Goal: Task Accomplishment & Management: Manage account settings

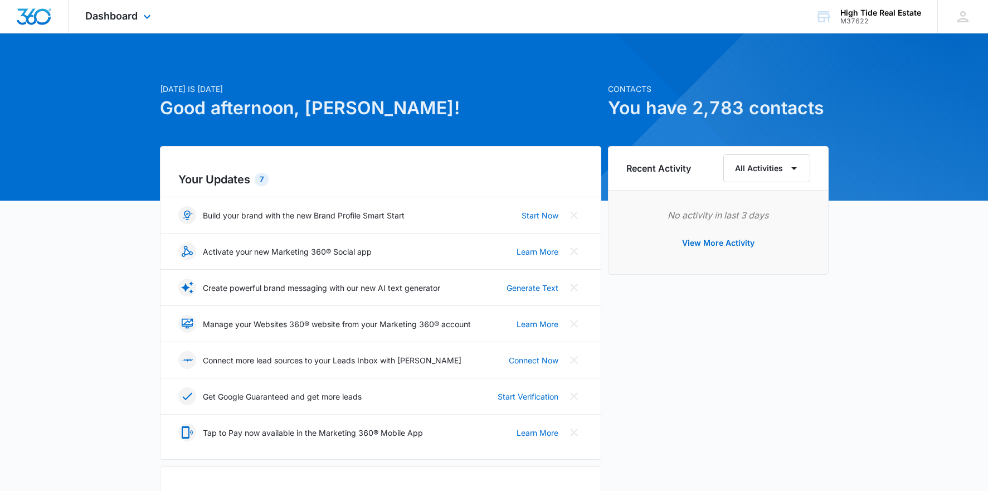
click at [128, 6] on div "Dashboard Apps Reputation Forms CRM Email Social Content Ads Intelligence Files…" at bounding box center [120, 16] width 102 height 33
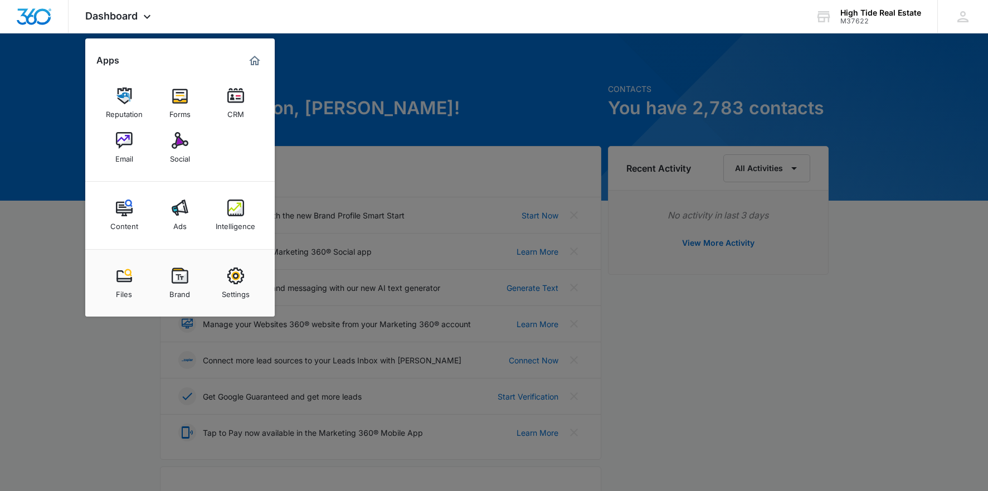
click at [236, 99] on img at bounding box center [235, 96] width 17 height 17
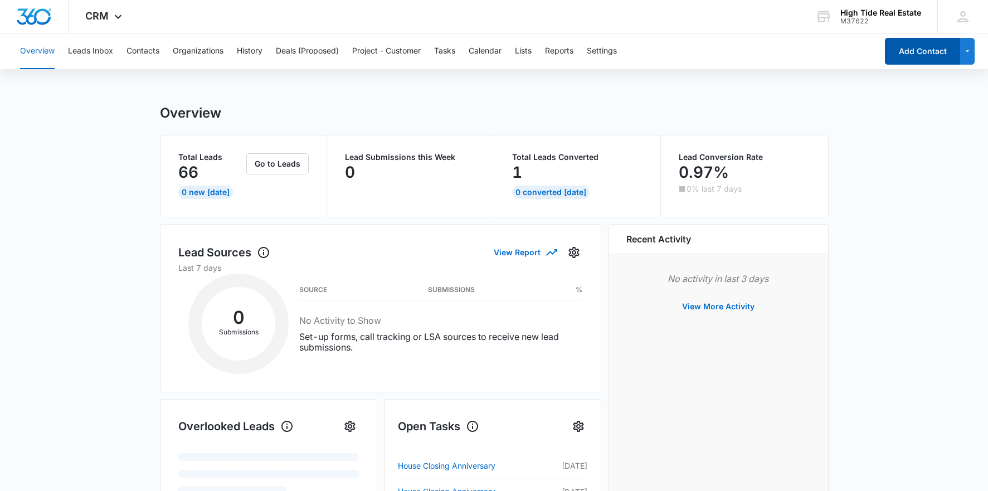
click at [918, 55] on button "Add Contact" at bounding box center [922, 51] width 75 height 27
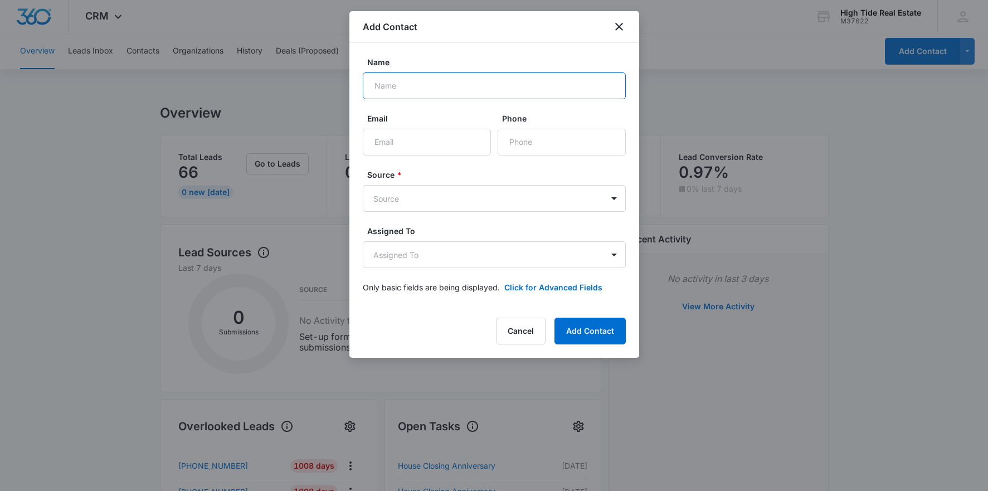
click at [431, 89] on input "Name" at bounding box center [494, 85] width 263 height 27
type input "[PERSON_NAME]"
click at [410, 135] on input "Email" at bounding box center [427, 142] width 128 height 27
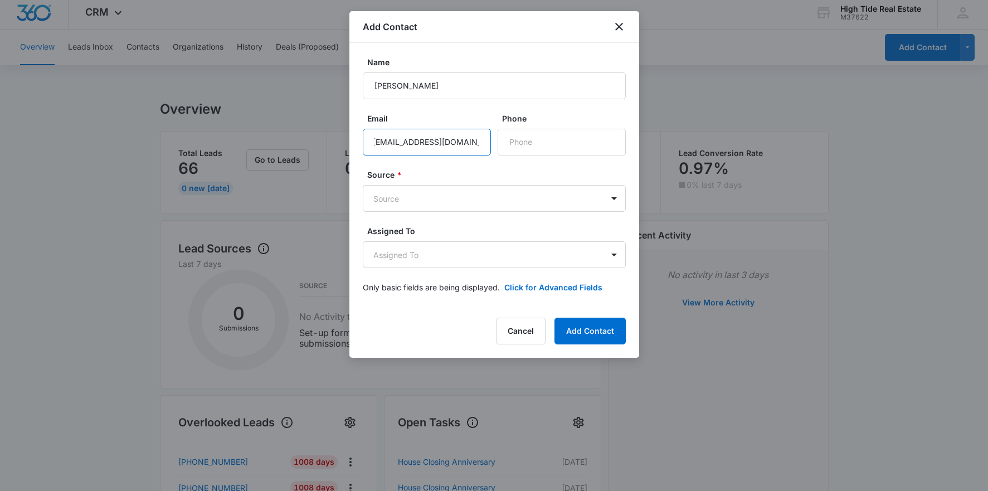
scroll to position [0, 8]
type input "[EMAIL_ADDRESS][DOMAIN_NAME]"
click at [526, 143] on input "Phone" at bounding box center [562, 142] width 128 height 27
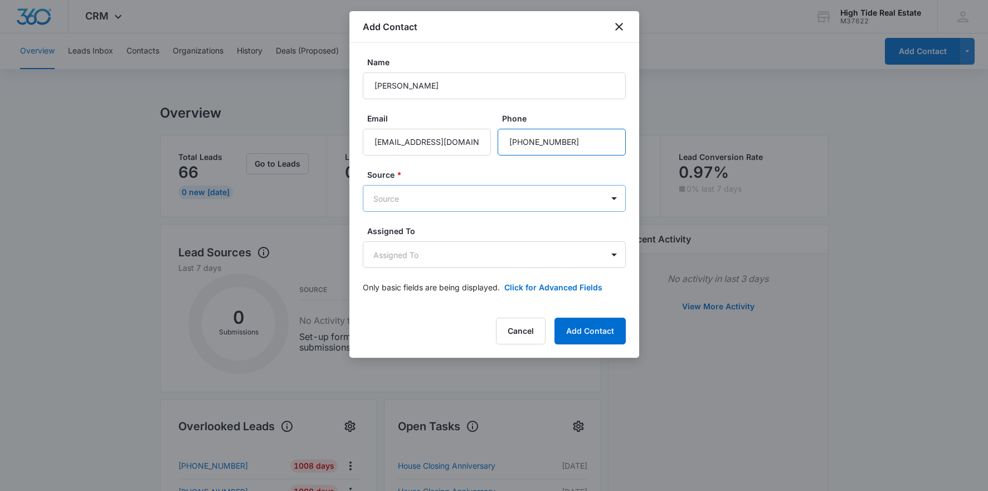
type input "[PHONE_NUMBER]"
click at [575, 192] on body "CRM Apps Reputation Forms CRM Email Social Content Ads Intelligence Files Brand…" at bounding box center [494, 470] width 988 height 941
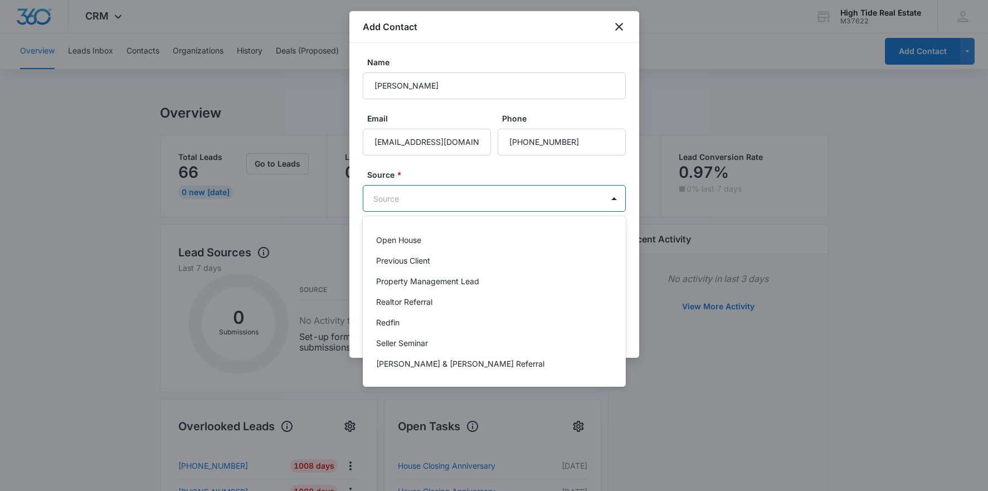
scroll to position [274, 0]
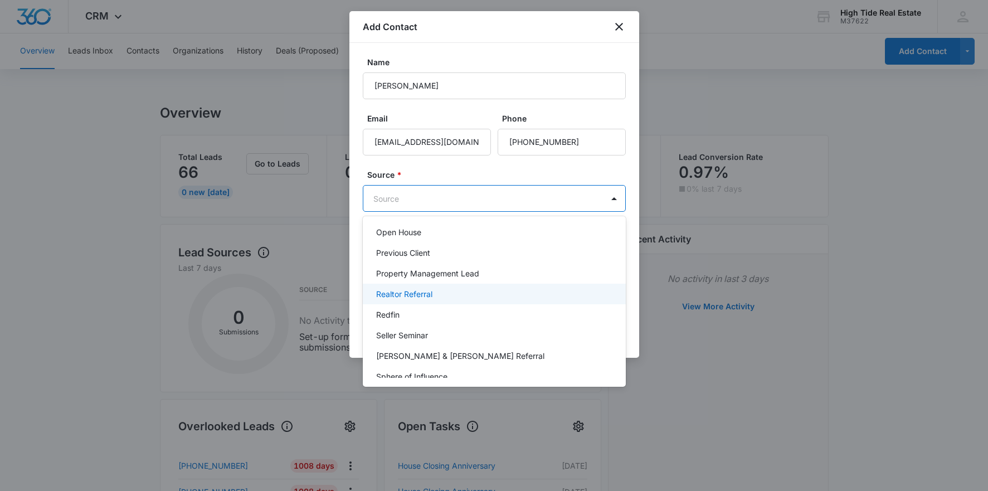
click at [442, 297] on div "Realtor Referral" at bounding box center [493, 294] width 234 height 12
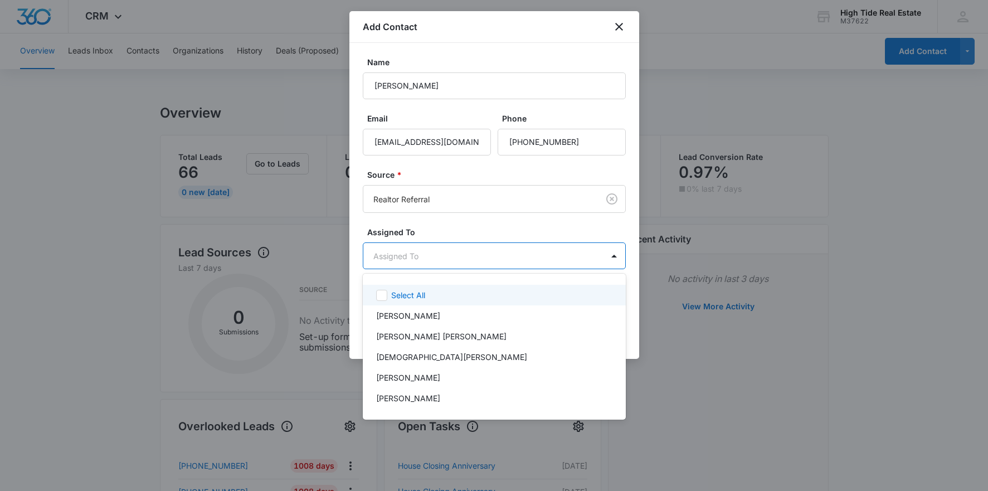
click at [467, 256] on body "CRM Apps Reputation Forms CRM Email Social Content Ads Intelligence Files Brand…" at bounding box center [494, 245] width 988 height 491
click at [467, 256] on div at bounding box center [494, 245] width 988 height 491
click at [452, 258] on body "CRM Apps Reputation Forms CRM Email Social Content Ads Intelligence Files Brand…" at bounding box center [494, 245] width 988 height 491
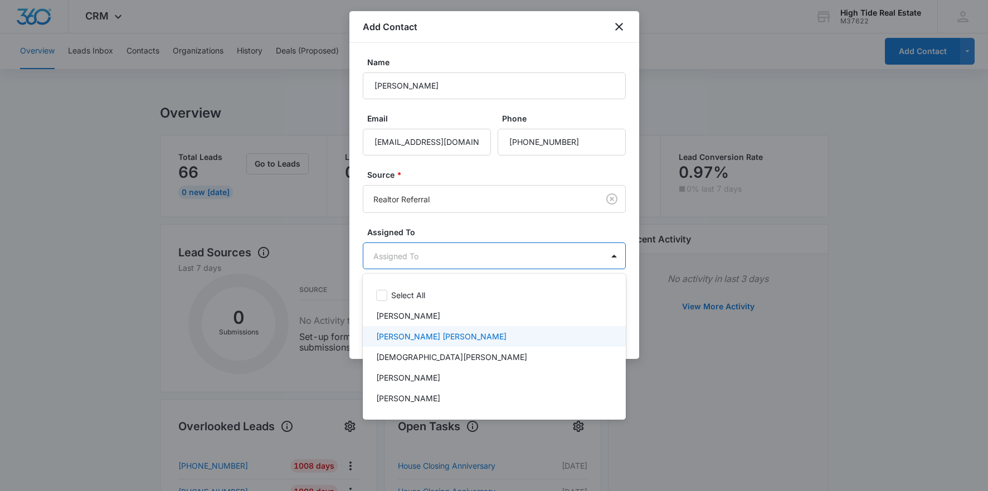
click at [398, 335] on p "[PERSON_NAME] [PERSON_NAME]" at bounding box center [441, 337] width 130 height 12
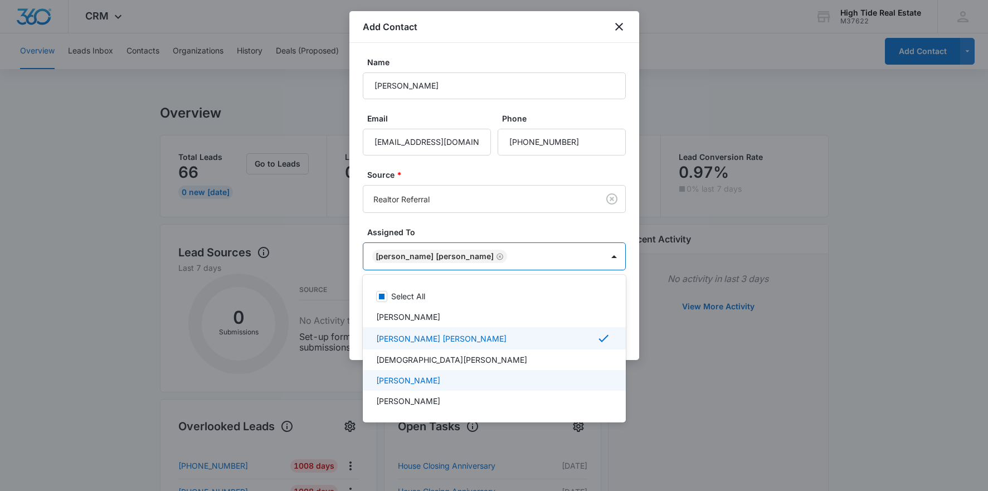
click at [431, 378] on p "[PERSON_NAME]" at bounding box center [408, 381] width 64 height 12
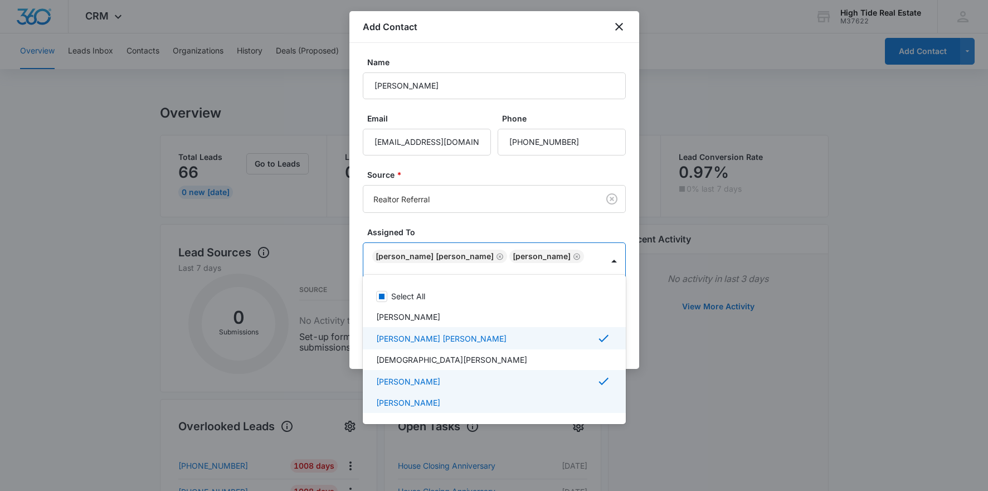
click at [433, 406] on p "[PERSON_NAME]" at bounding box center [408, 403] width 64 height 12
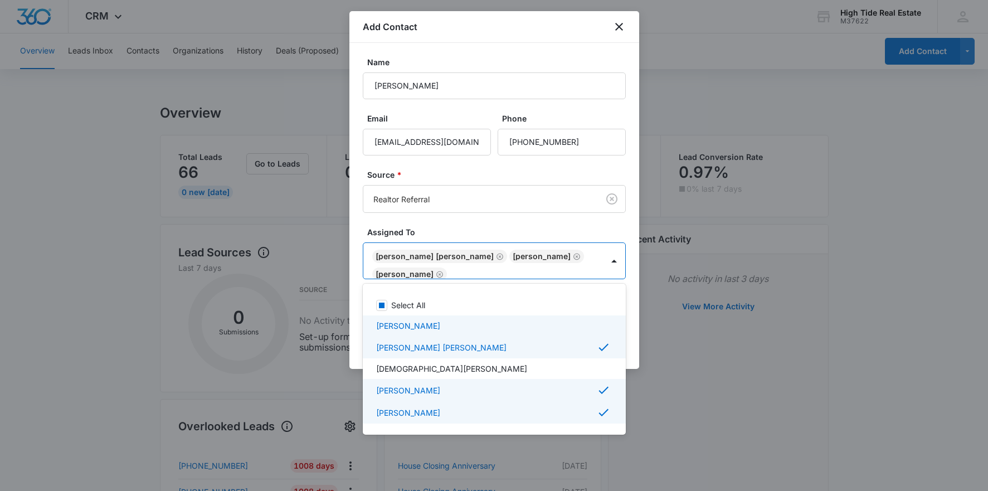
click at [355, 323] on div at bounding box center [494, 245] width 988 height 491
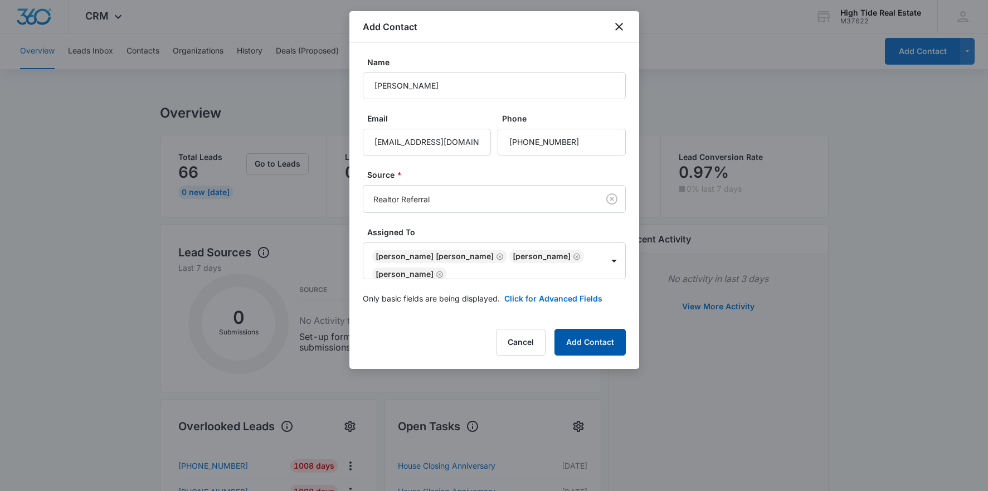
click at [608, 345] on button "Add Contact" at bounding box center [590, 342] width 71 height 27
click at [496, 255] on icon "Remove Marley Botelle" at bounding box center [500, 257] width 8 height 8
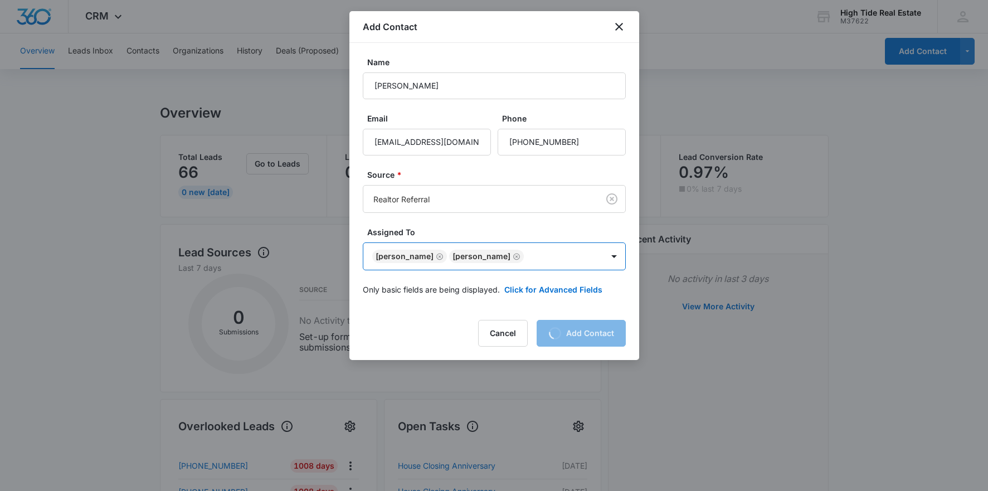
scroll to position [0, 0]
click at [586, 332] on div "Cancel Loading Add Contact" at bounding box center [552, 333] width 148 height 27
click at [563, 336] on div "Cancel Loading Add Contact" at bounding box center [552, 333] width 148 height 27
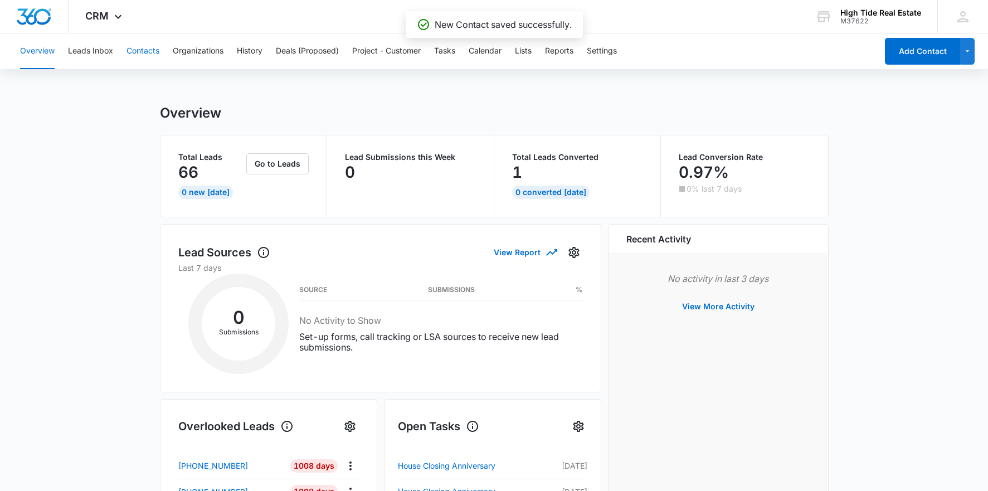
click at [156, 52] on button "Contacts" at bounding box center [143, 51] width 33 height 36
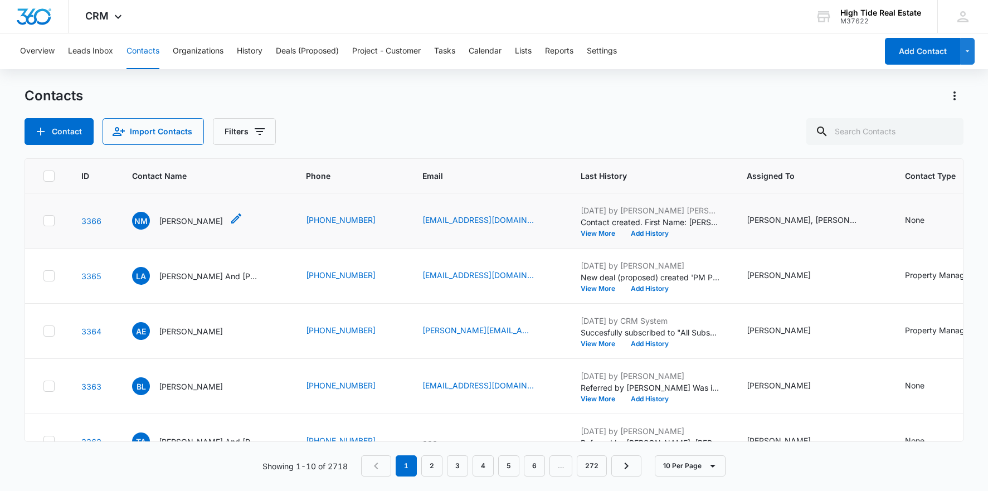
click at [230, 220] on icon "Contact Name - Nicholene Melo - Select to Edit Field" at bounding box center [236, 218] width 13 height 13
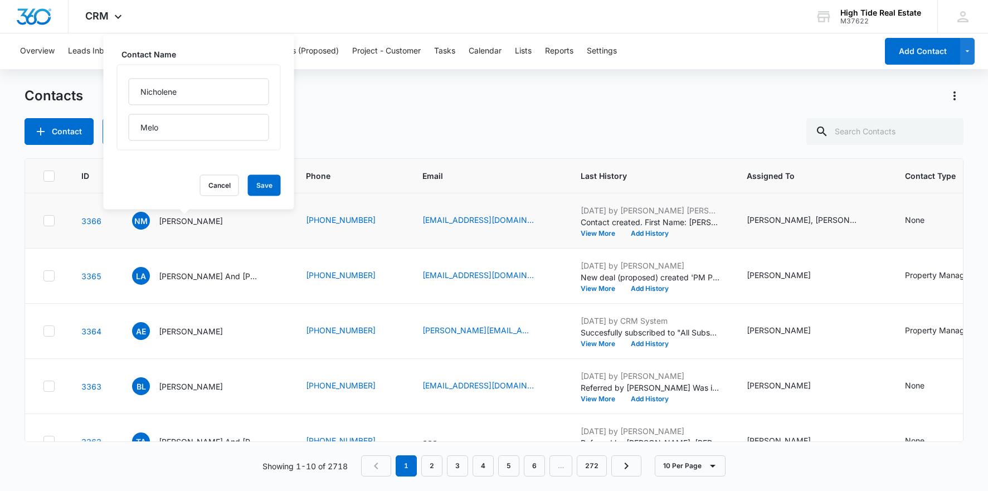
click at [245, 231] on td "NM [PERSON_NAME] Contact Name [PERSON_NAME] Cancel Save" at bounding box center [206, 220] width 174 height 55
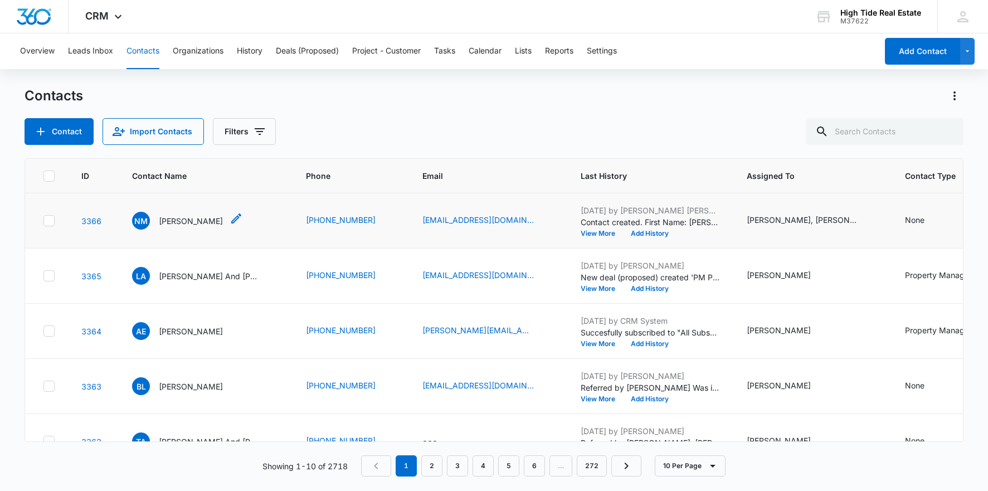
click at [146, 221] on span "NM" at bounding box center [141, 221] width 18 height 18
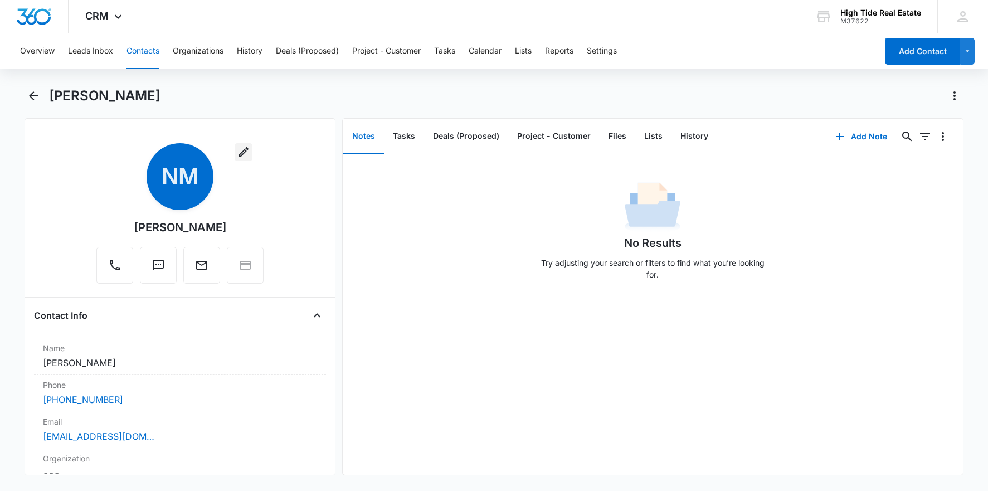
click at [244, 155] on icon "button" at bounding box center [243, 152] width 13 height 13
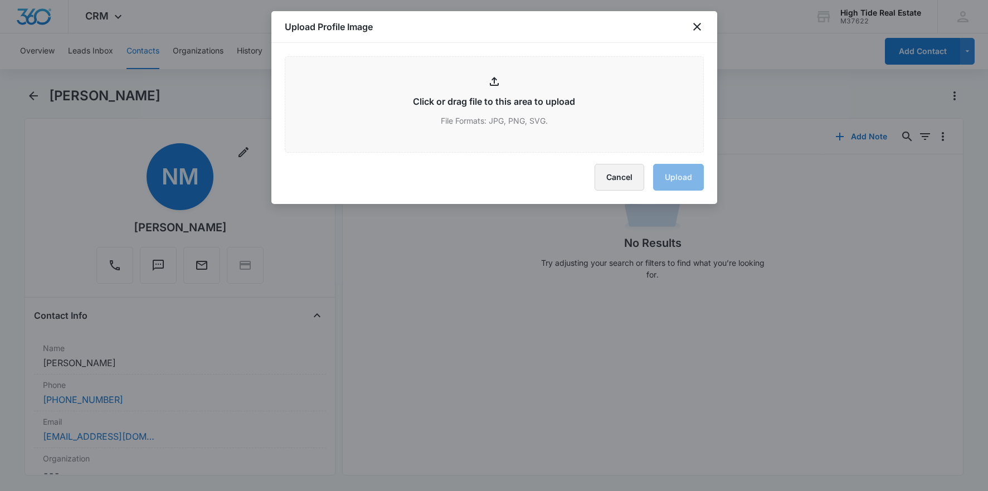
click at [616, 181] on button "Cancel" at bounding box center [620, 177] width 50 height 27
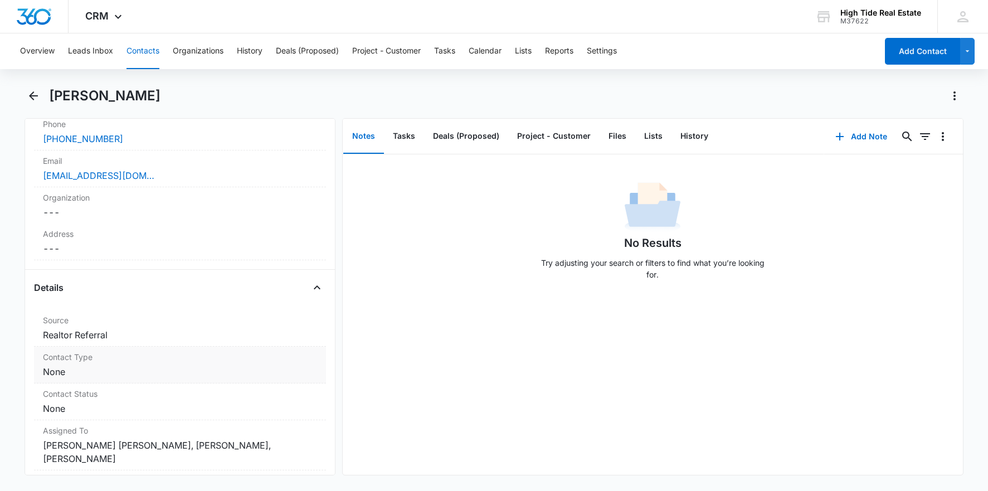
scroll to position [327, 0]
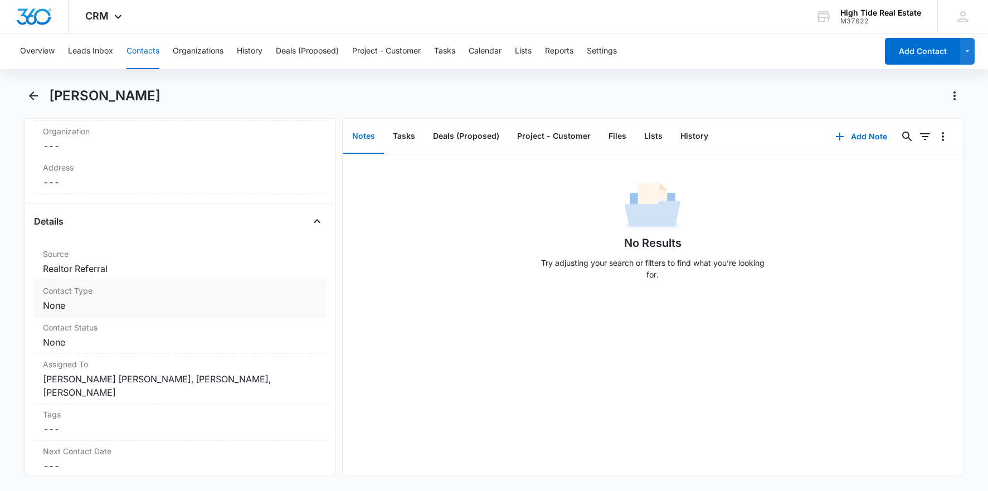
click at [74, 303] on dd "Cancel Save Changes None" at bounding box center [180, 305] width 274 height 13
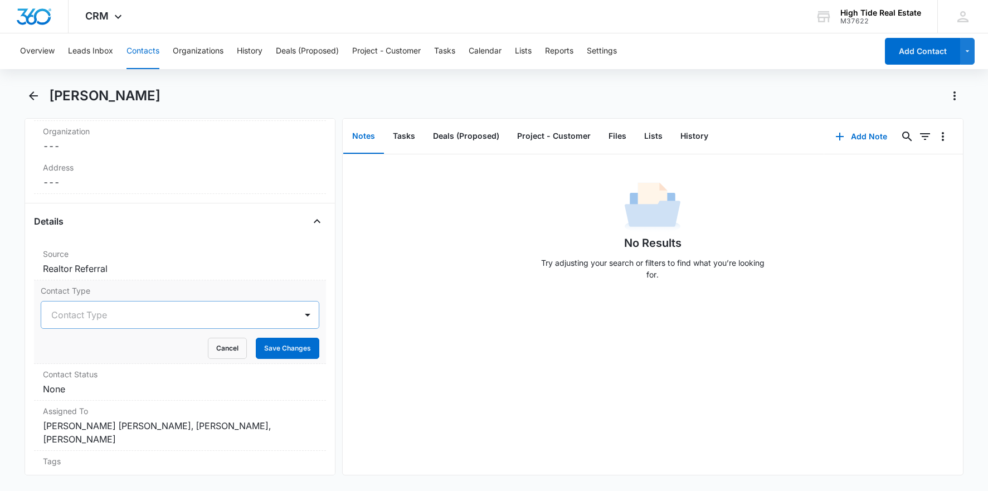
drag, startPoint x: 108, startPoint y: 317, endPoint x: 114, endPoint y: 316, distance: 5.7
click at [108, 317] on div at bounding box center [166, 315] width 230 height 16
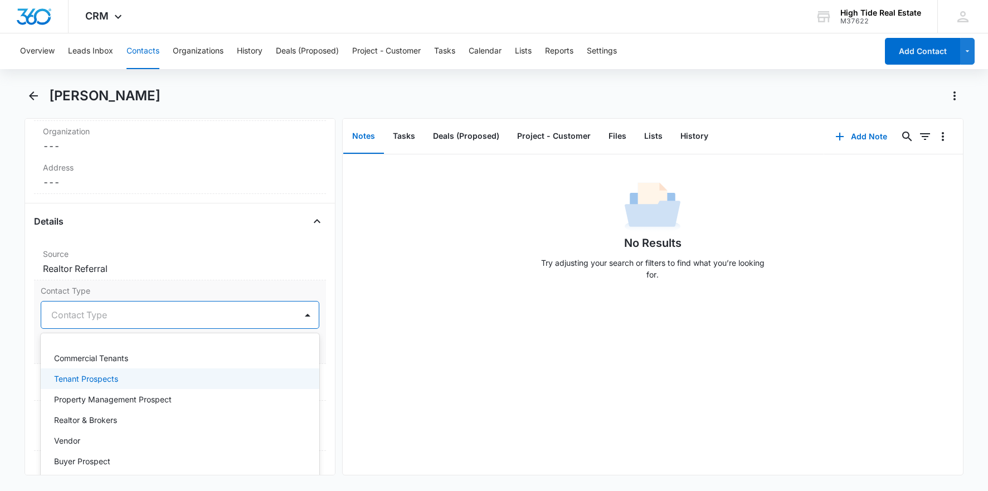
scroll to position [49, 0]
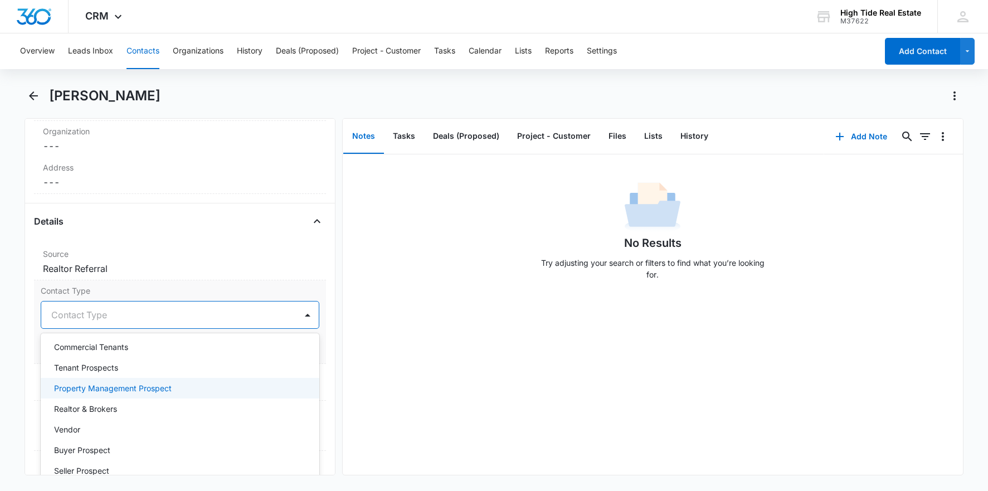
click at [140, 387] on p "Property Management Prospect" at bounding box center [113, 388] width 118 height 12
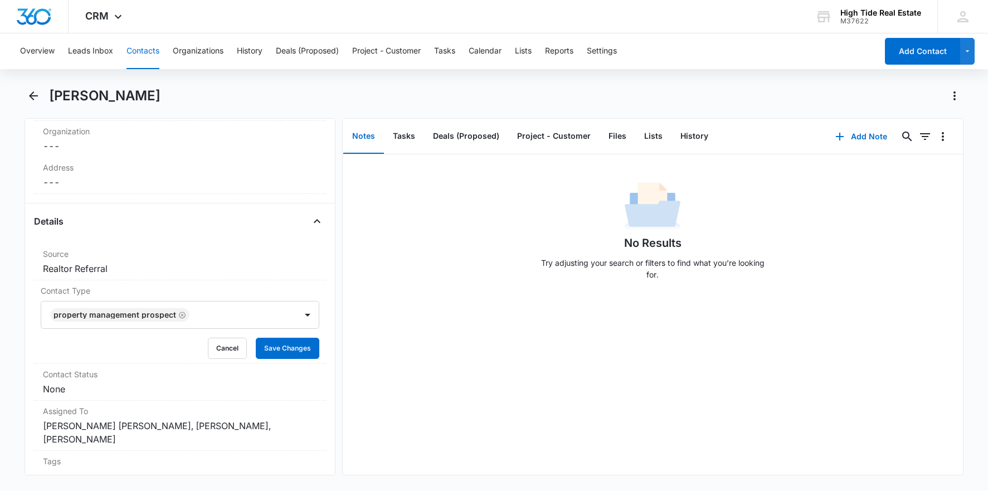
drag, startPoint x: 366, startPoint y: 360, endPoint x: 357, endPoint y: 357, distance: 9.5
click at [366, 360] on div "No Results Try adjusting your search or filters to find what you’re looking for." at bounding box center [653, 314] width 621 height 321
click at [294, 347] on button "Save Changes" at bounding box center [288, 348] width 64 height 21
click at [99, 425] on dl "Source Cancel Save Changes Realtor Referral Contact Type Property Management Pr…" at bounding box center [180, 454] width 292 height 421
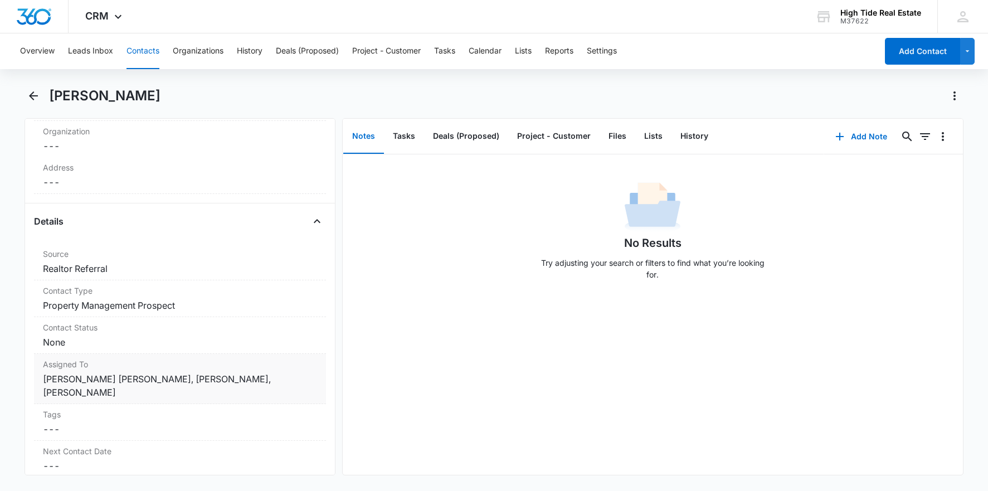
click at [88, 372] on div "Assigned To Cancel Save Changes [PERSON_NAME] [PERSON_NAME], [PERSON_NAME], [PE…" at bounding box center [180, 379] width 292 height 50
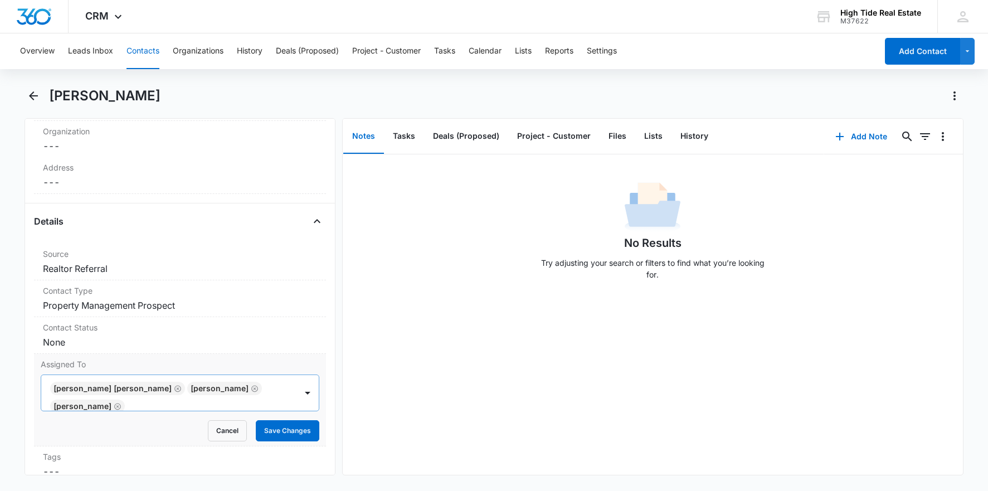
click at [174, 389] on icon "Remove Marley Botelle" at bounding box center [177, 388] width 7 height 7
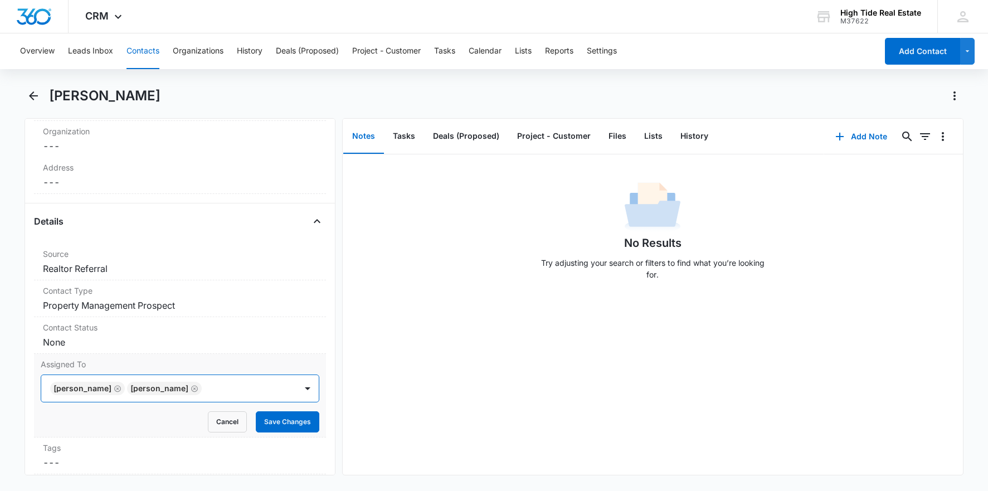
scroll to position [0, 0]
click at [283, 425] on button "Save Changes" at bounding box center [288, 421] width 64 height 21
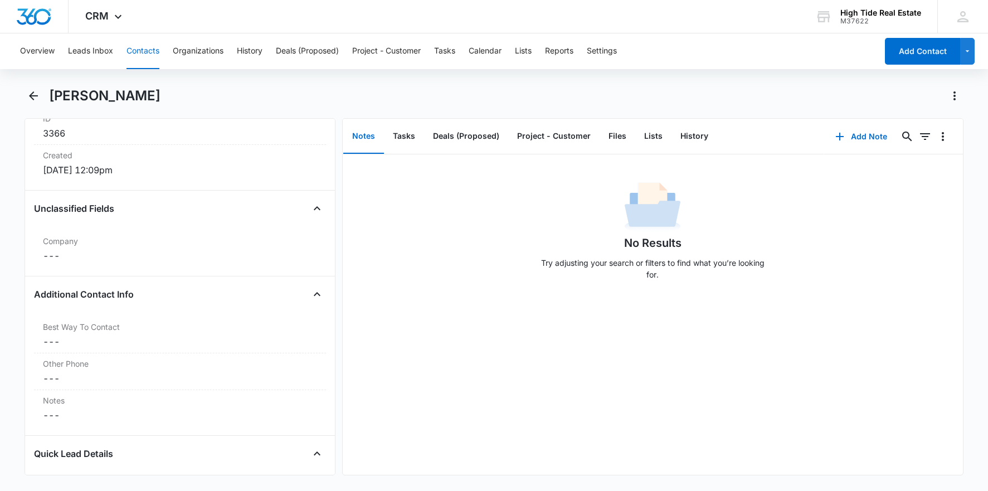
scroll to position [751, 0]
click at [921, 49] on button "Add Contact" at bounding box center [922, 51] width 75 height 27
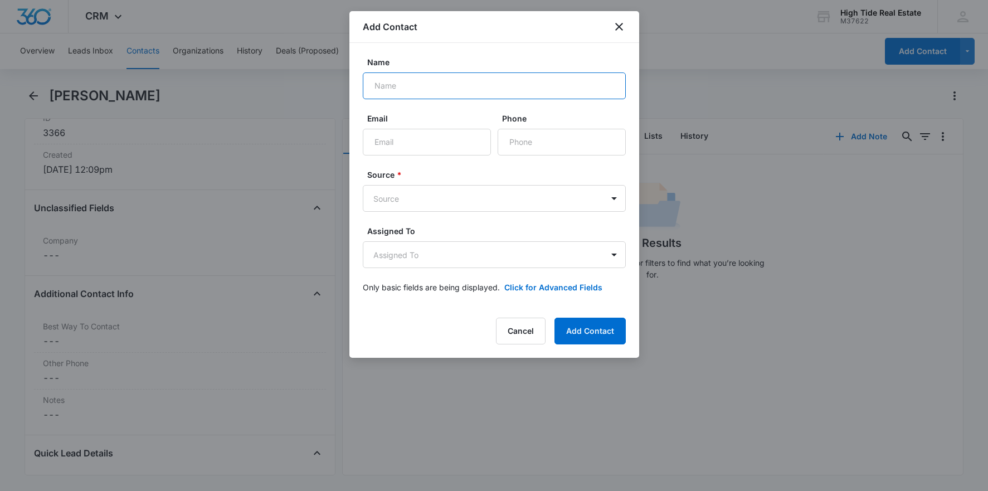
click at [446, 88] on input "Name" at bounding box center [494, 85] width 263 height 27
click at [614, 29] on icon "close" at bounding box center [619, 26] width 13 height 13
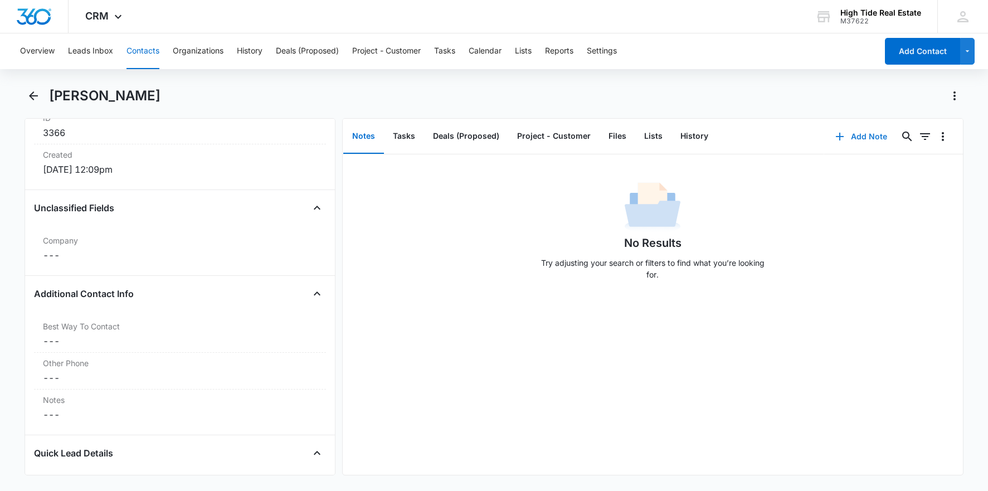
click at [866, 135] on button "Add Note" at bounding box center [862, 136] width 74 height 27
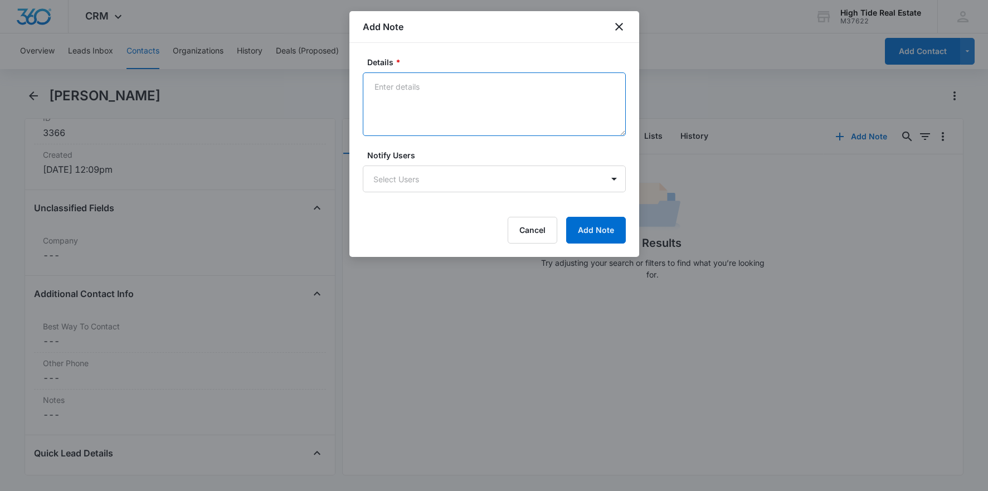
click at [428, 103] on textarea "Details *" at bounding box center [494, 104] width 263 height 64
type textarea "Address is"
drag, startPoint x: 623, startPoint y: 24, endPoint x: 366, endPoint y: 140, distance: 282.7
click at [623, 24] on icon "close" at bounding box center [619, 26] width 13 height 13
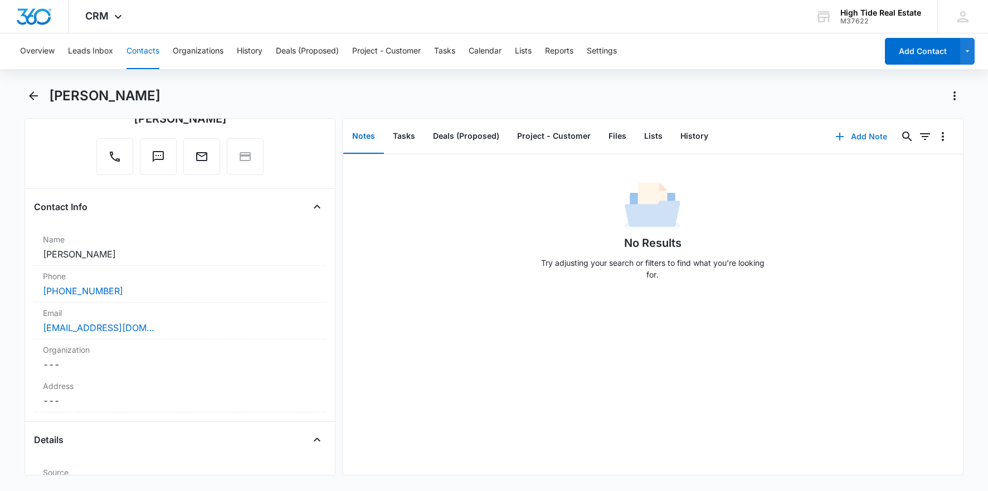
scroll to position [0, 0]
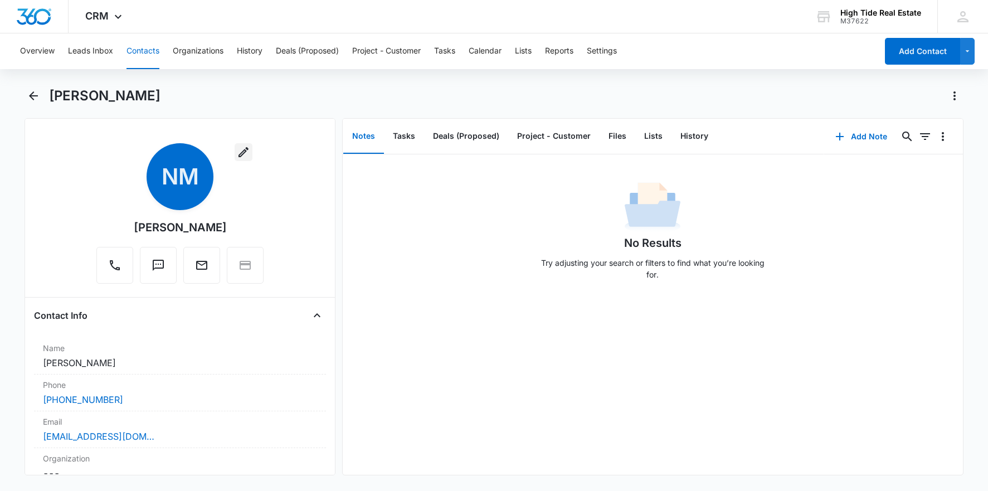
click at [250, 154] on button "button" at bounding box center [244, 152] width 18 height 18
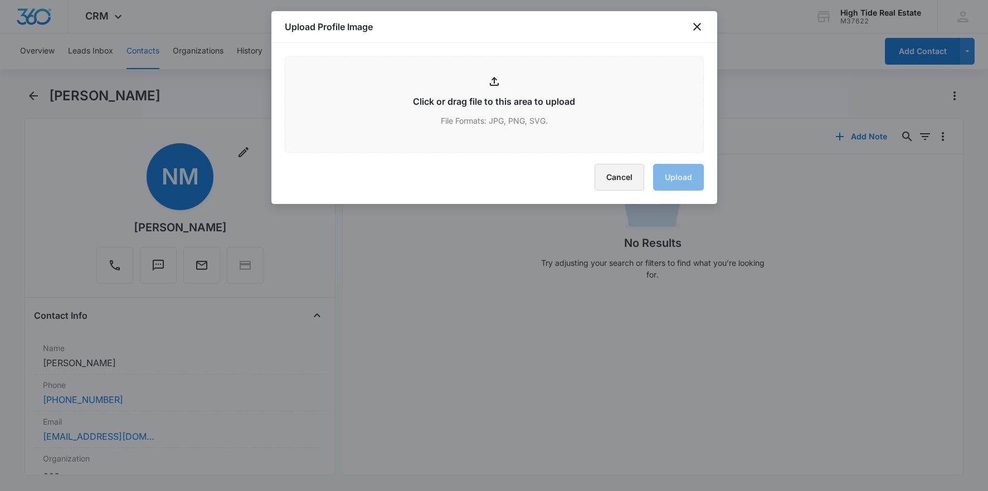
drag, startPoint x: 606, startPoint y: 179, endPoint x: 575, endPoint y: 172, distance: 31.5
click at [604, 177] on button "Cancel" at bounding box center [620, 177] width 50 height 27
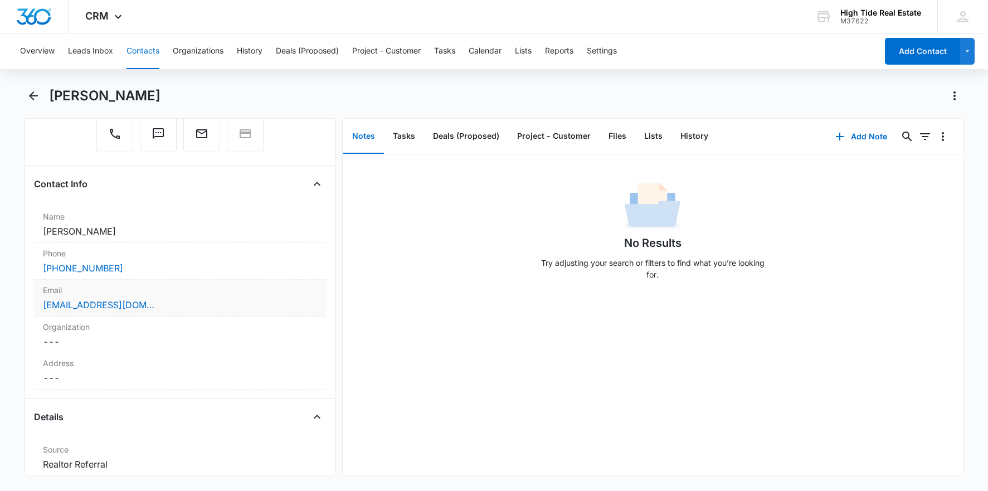
scroll to position [133, 0]
click at [64, 379] on dd "Cancel Save Changes ---" at bounding box center [180, 376] width 274 height 13
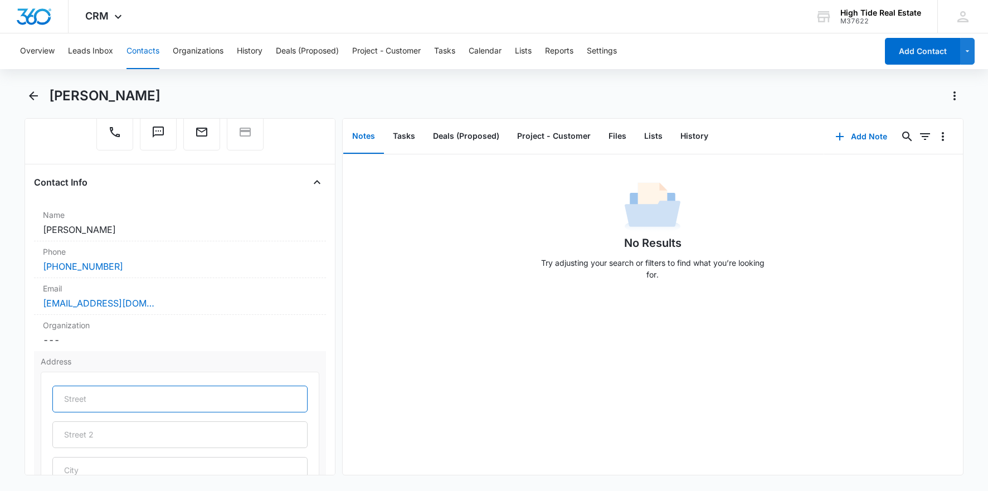
click at [212, 397] on input "text" at bounding box center [179, 399] width 255 height 27
paste input "[STREET_ADDRESS]"
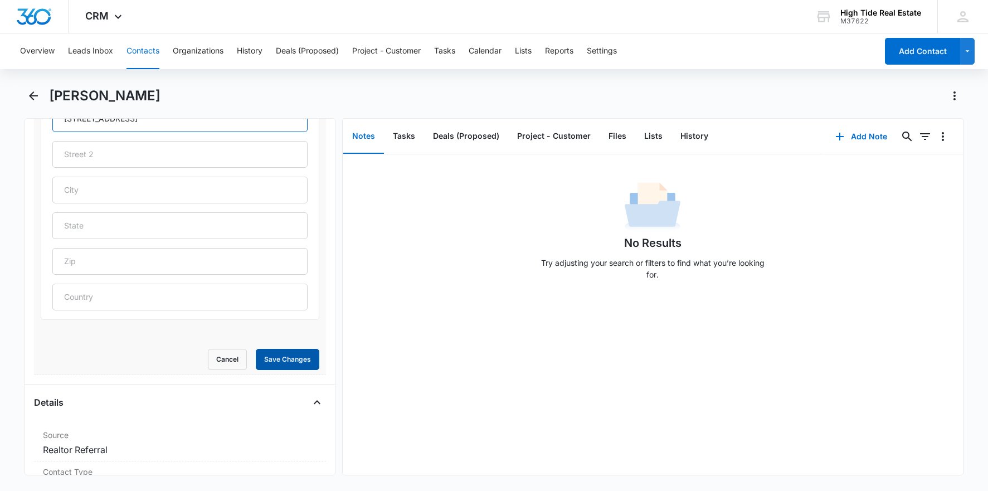
scroll to position [424, 0]
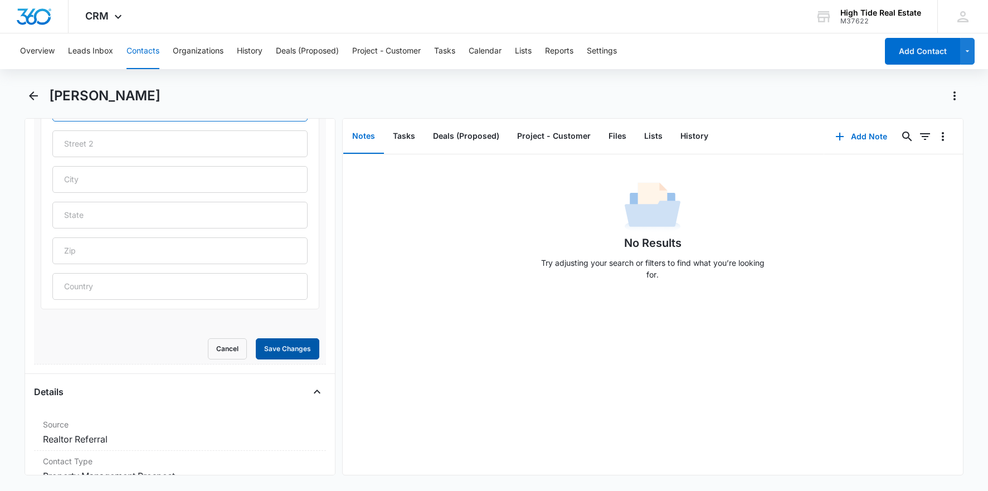
type input "[STREET_ADDRESS]"
click at [294, 343] on button "Save Changes" at bounding box center [288, 348] width 64 height 21
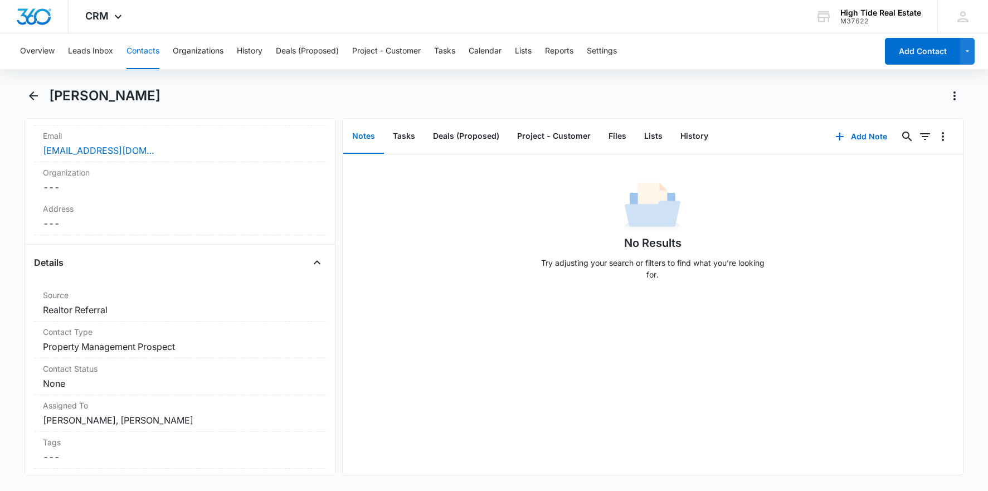
scroll to position [289, 0]
click at [864, 139] on button "Add Note" at bounding box center [862, 136] width 74 height 27
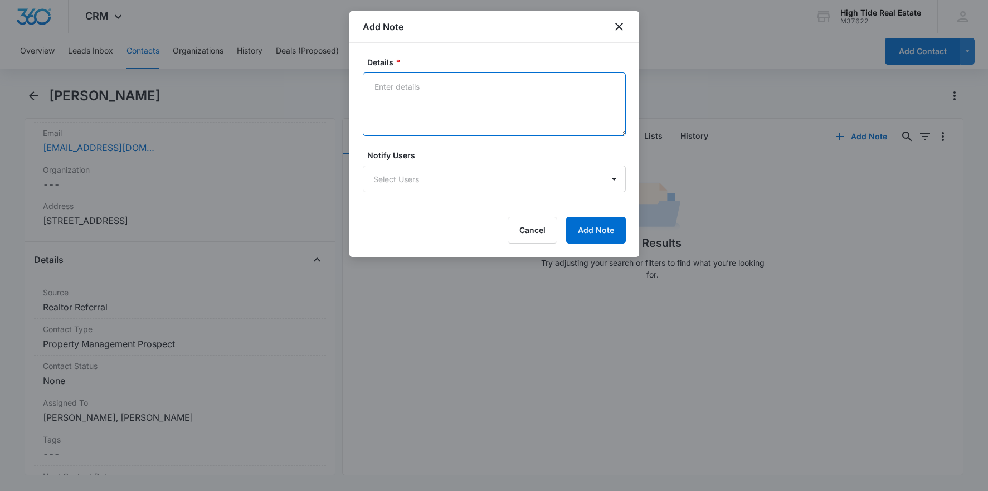
click at [470, 101] on textarea "Details *" at bounding box center [494, 104] width 263 height 64
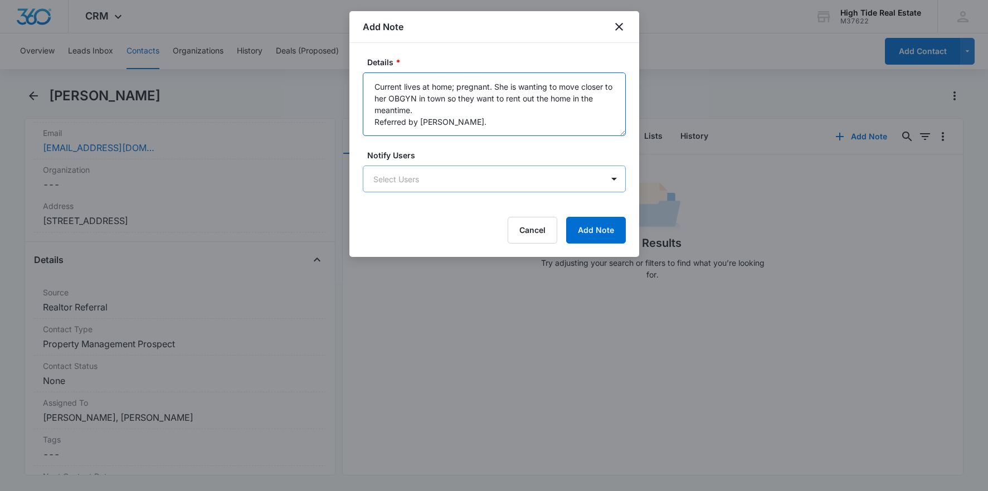
type textarea "Current lives at home; pregnant. She is wanting to move closer to her OBGYN in …"
click at [504, 187] on body "CRM Apps Reputation Forms CRM Email Social Content Ads Intelligence Files Brand…" at bounding box center [494, 245] width 988 height 491
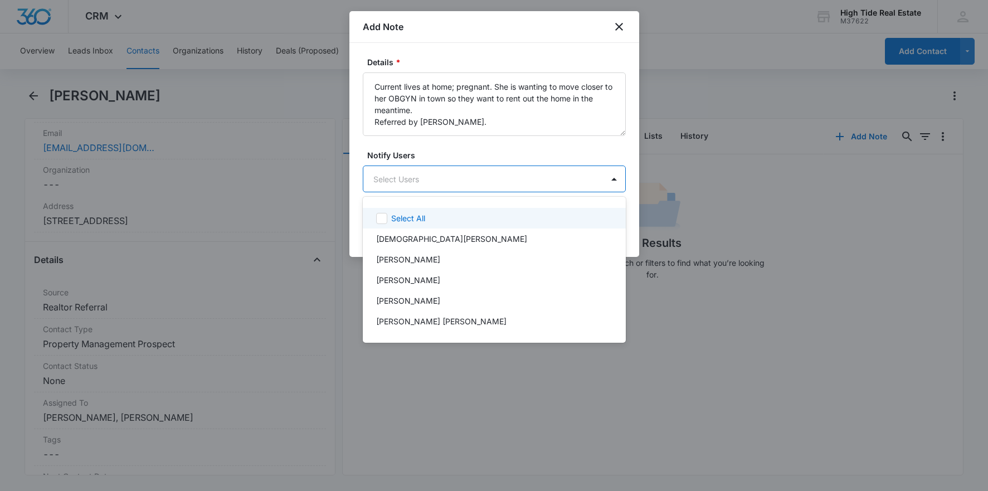
click at [504, 187] on div at bounding box center [494, 245] width 988 height 491
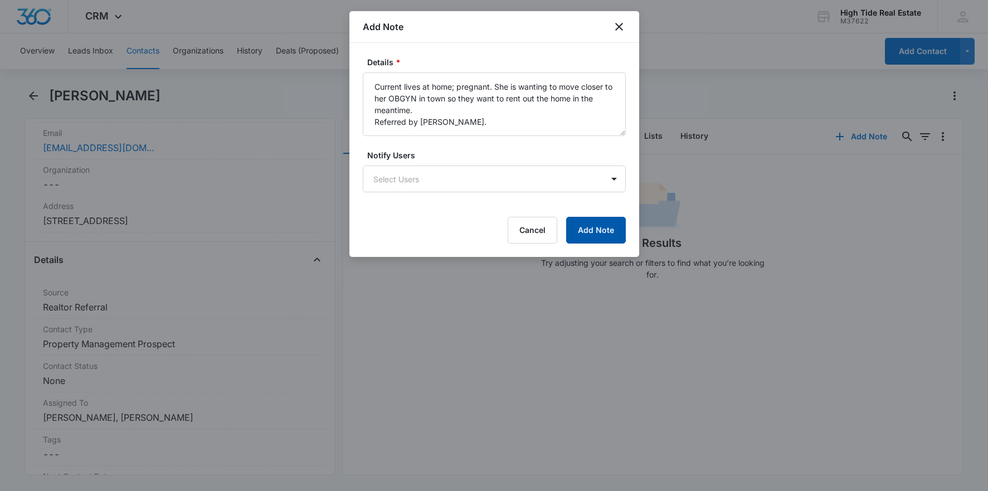
click at [610, 234] on button "Add Note" at bounding box center [596, 230] width 60 height 27
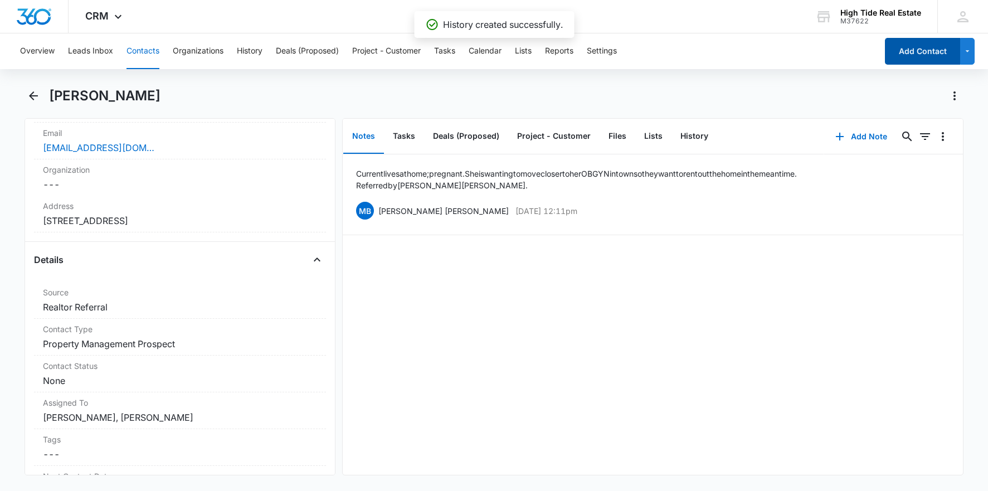
click at [914, 53] on button "Add Contact" at bounding box center [922, 51] width 75 height 27
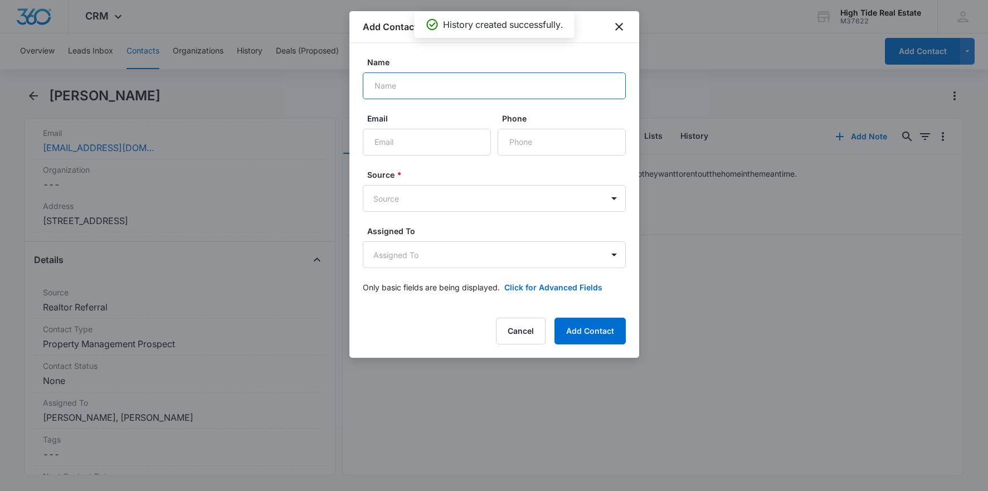
click at [475, 88] on input "Name" at bounding box center [494, 85] width 263 height 27
type input "[PERSON_NAME]"
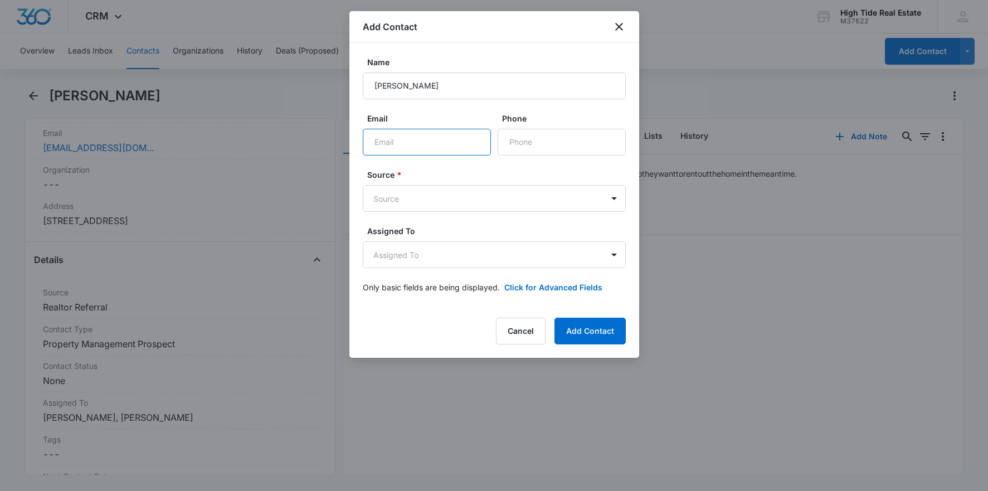
click at [440, 142] on input "Email" at bounding box center [427, 142] width 128 height 27
type input "[EMAIL_ADDRESS][DOMAIN_NAME]"
click at [521, 141] on input "Phone" at bounding box center [562, 142] width 128 height 27
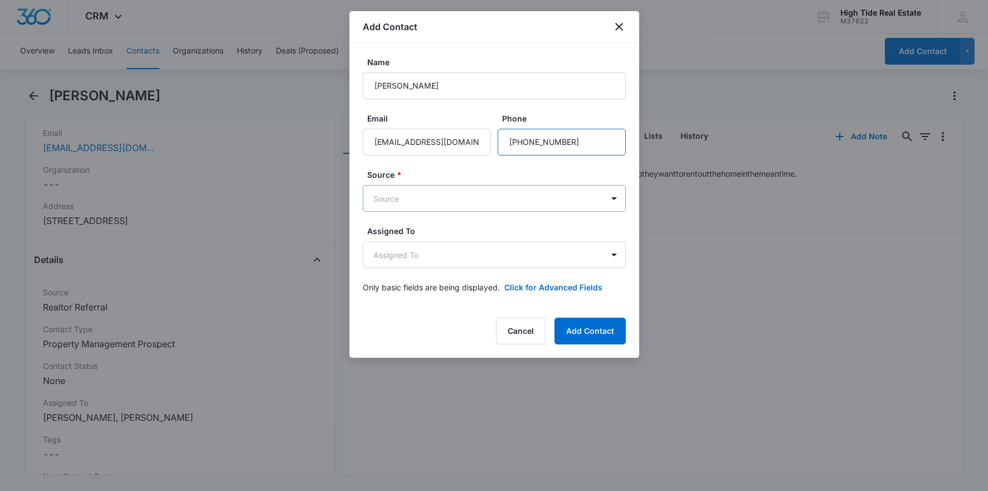
type input "[PHONE_NUMBER]"
click at [443, 196] on body "CRM Apps Reputation Forms CRM Email Social Content Ads Intelligence Files Brand…" at bounding box center [494, 245] width 988 height 491
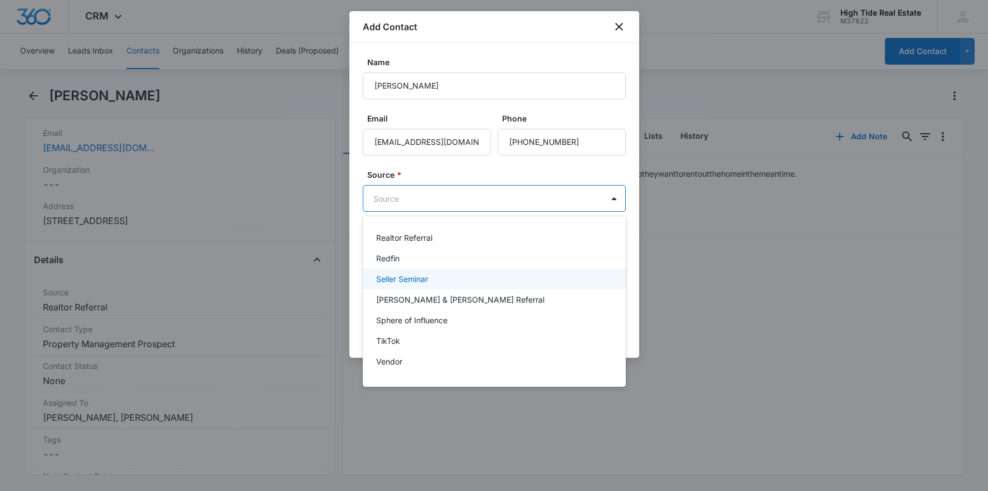
scroll to position [347, 0]
click at [462, 285] on p "[PERSON_NAME] & [PERSON_NAME] Referral" at bounding box center [460, 283] width 168 height 12
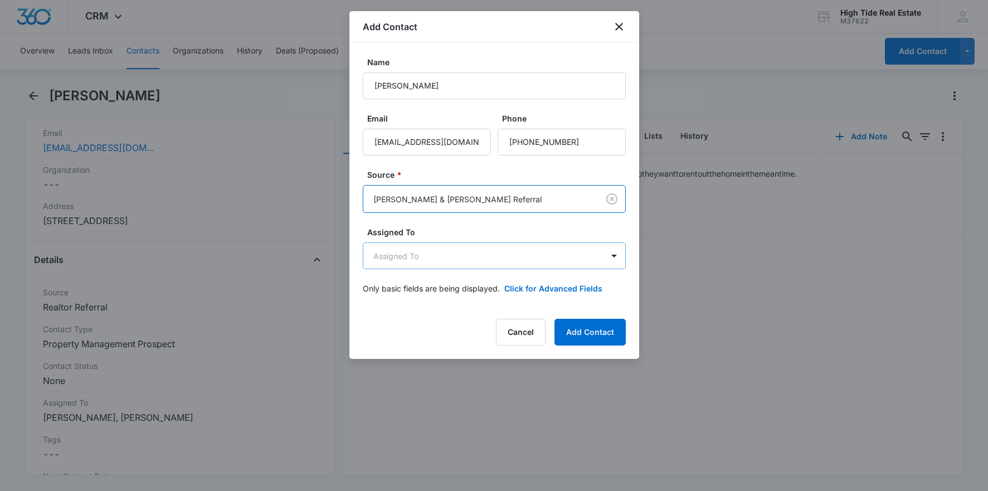
click at [453, 264] on body "CRM Apps Reputation Forms CRM Email Social Content Ads Intelligence Files Brand…" at bounding box center [494, 245] width 988 height 491
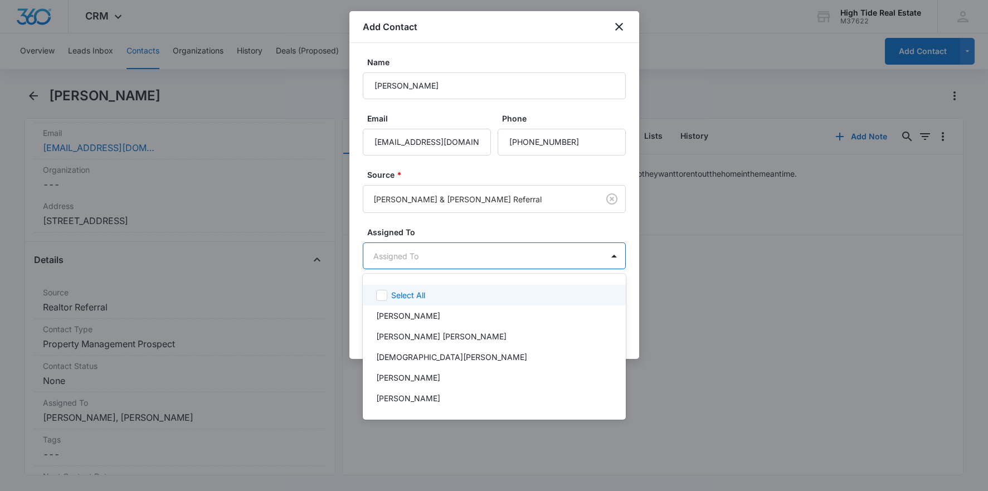
click at [581, 230] on div at bounding box center [494, 245] width 988 height 491
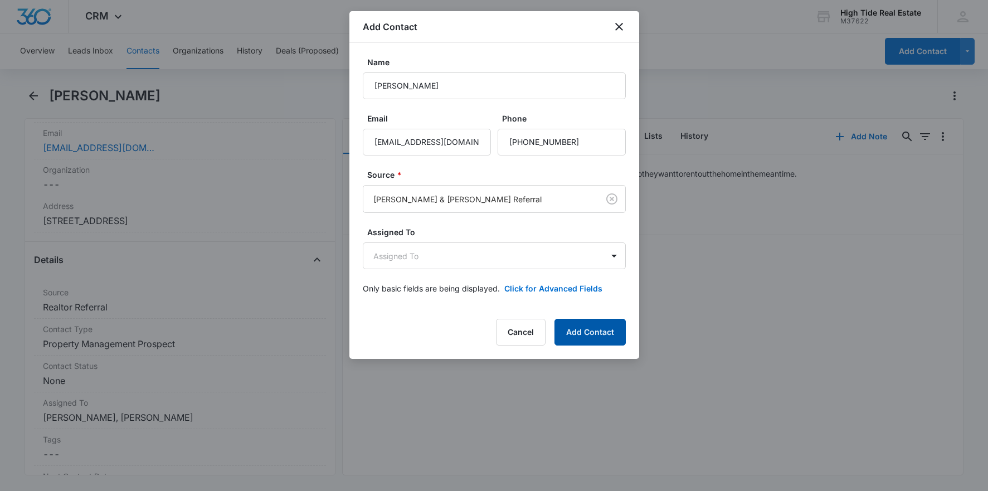
click at [599, 336] on button "Add Contact" at bounding box center [590, 332] width 71 height 27
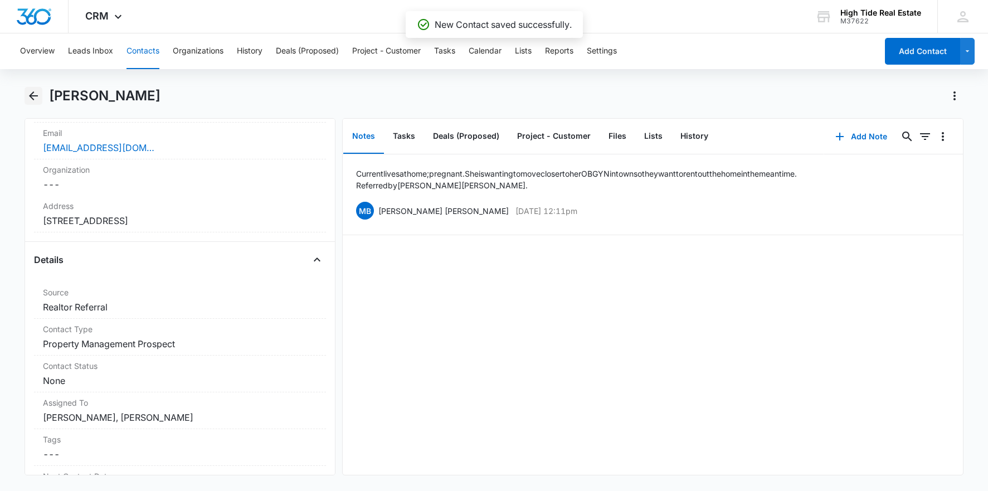
click at [35, 98] on icon "Back" at bounding box center [33, 95] width 13 height 13
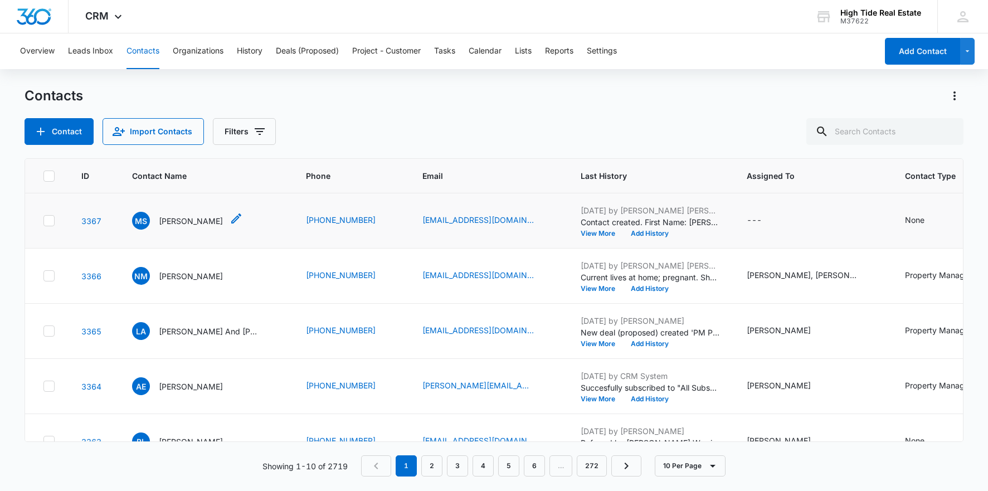
click at [192, 224] on p "[PERSON_NAME]" at bounding box center [191, 221] width 64 height 12
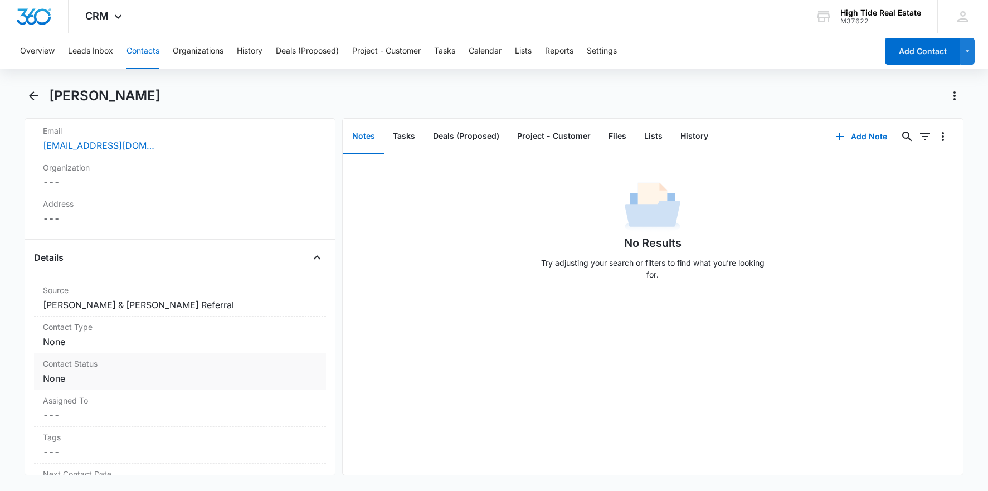
scroll to position [306, 0]
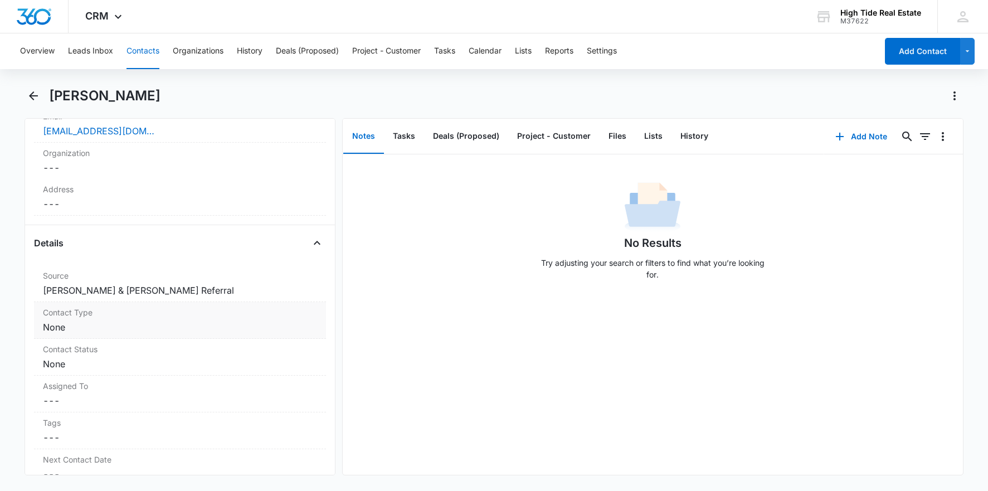
click at [130, 332] on dd "Cancel Save Changes None" at bounding box center [180, 327] width 274 height 13
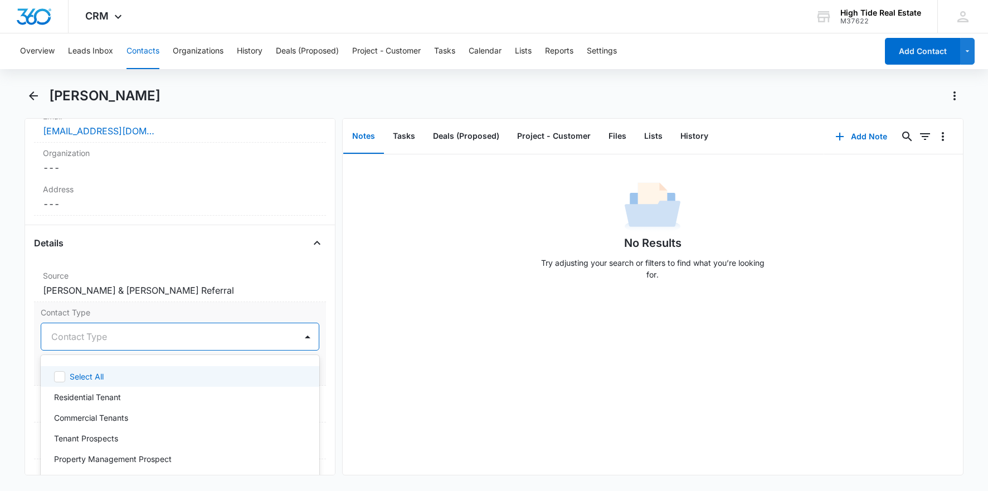
click at [152, 343] on div at bounding box center [166, 337] width 230 height 16
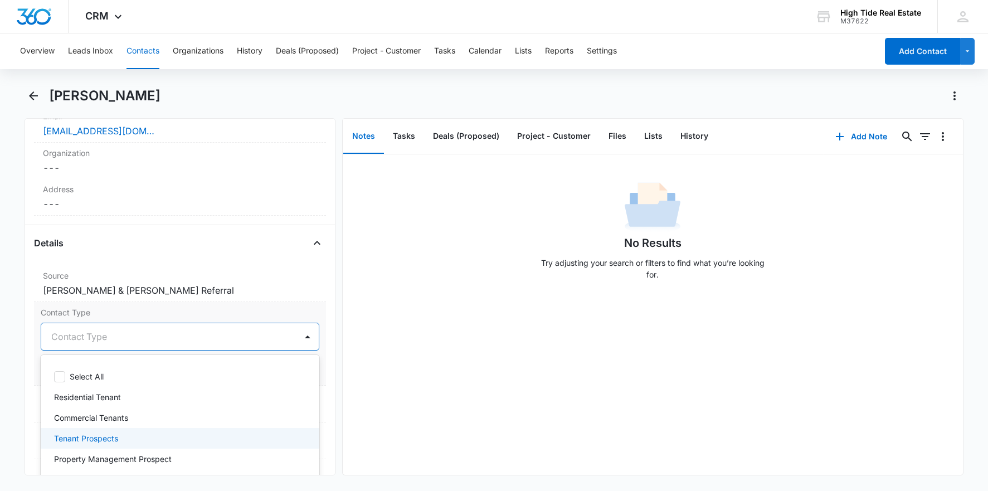
click at [107, 434] on p "Tenant Prospects" at bounding box center [86, 439] width 64 height 12
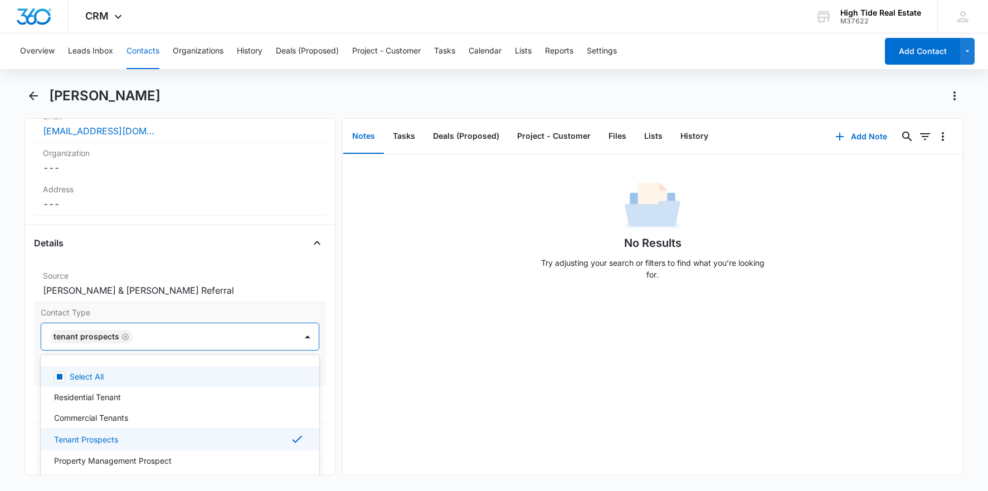
click at [122, 333] on icon "Remove Tenant Prospects" at bounding box center [126, 337] width 8 height 8
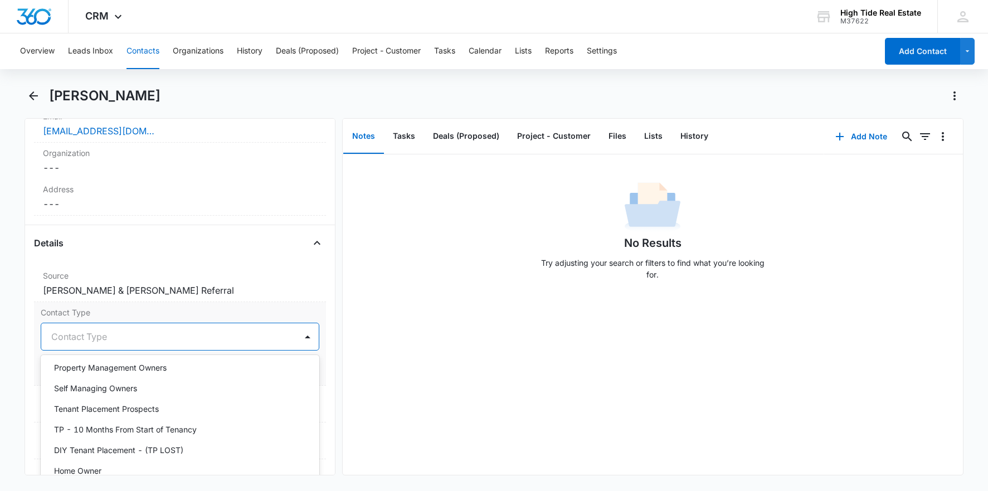
scroll to position [195, 0]
click at [151, 413] on p "Tenant Placement Prospects" at bounding box center [106, 409] width 105 height 12
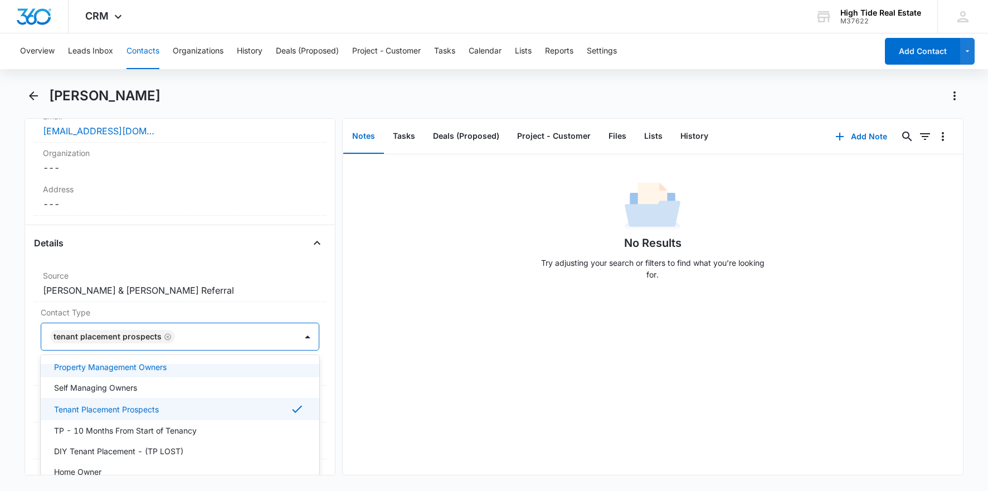
click at [229, 249] on div "Details" at bounding box center [180, 243] width 292 height 18
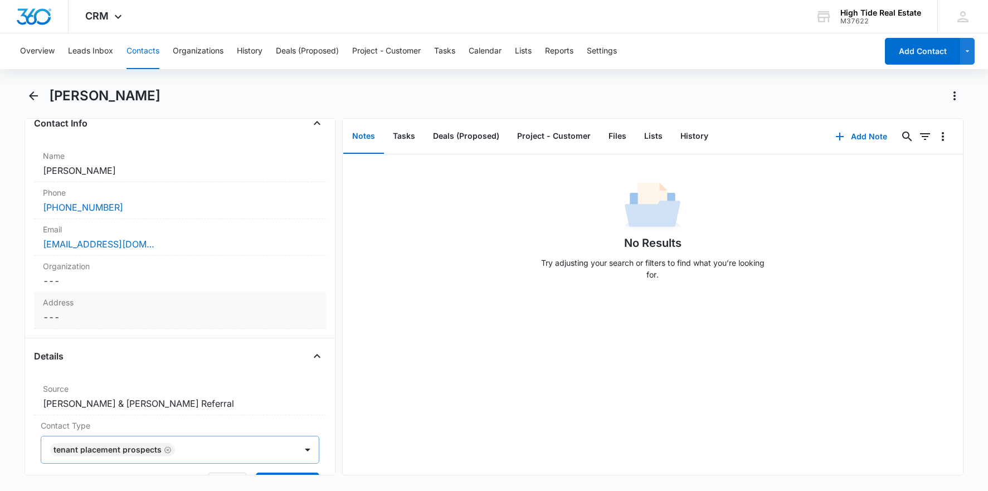
scroll to position [191, 0]
click at [144, 317] on dd "Cancel Save Changes ---" at bounding box center [180, 318] width 274 height 13
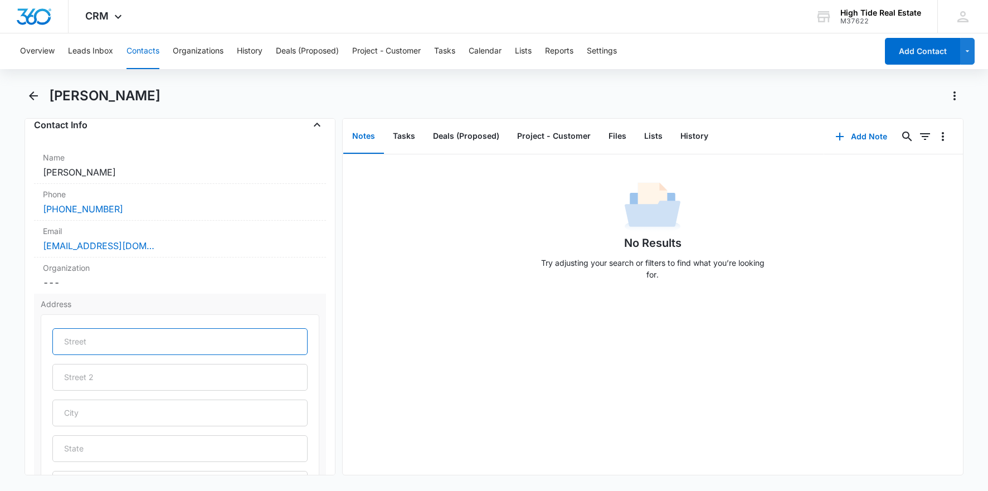
click at [122, 348] on input "text" at bounding box center [179, 341] width 255 height 27
paste input "[STREET_ADDRESS]"
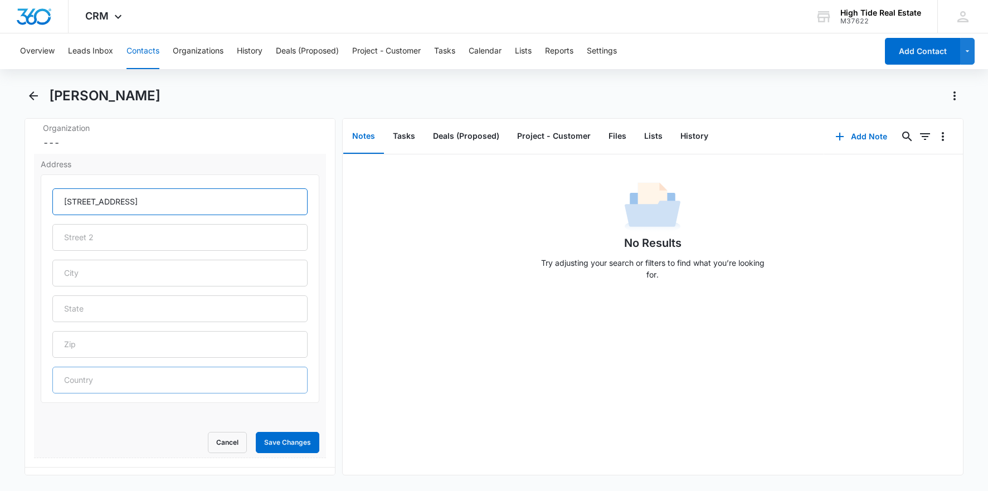
scroll to position [379, 0]
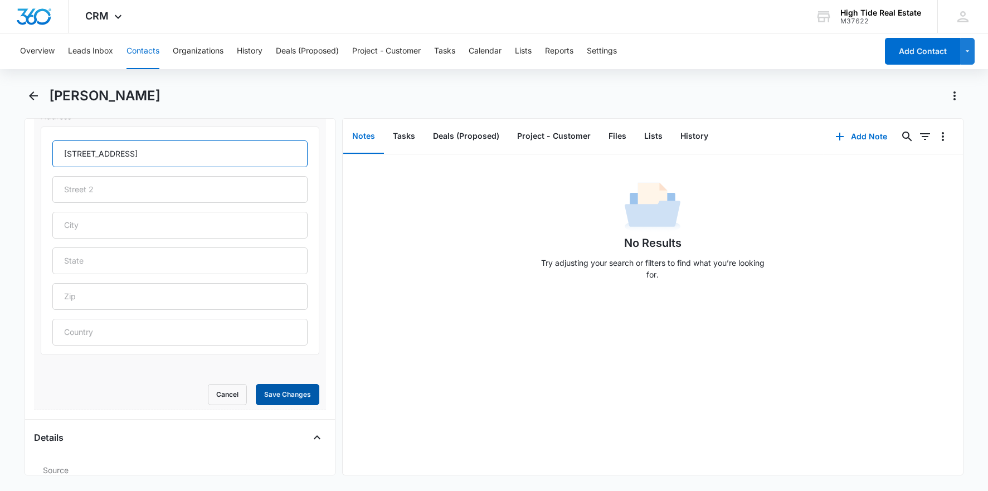
type input "[STREET_ADDRESS]"
click at [288, 404] on button "Save Changes" at bounding box center [288, 394] width 64 height 21
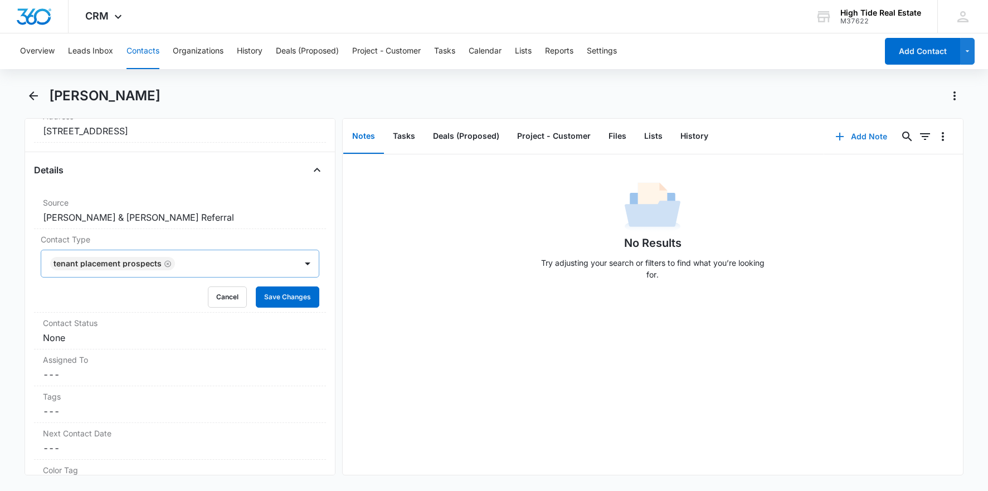
click at [869, 138] on button "Add Note" at bounding box center [862, 136] width 74 height 27
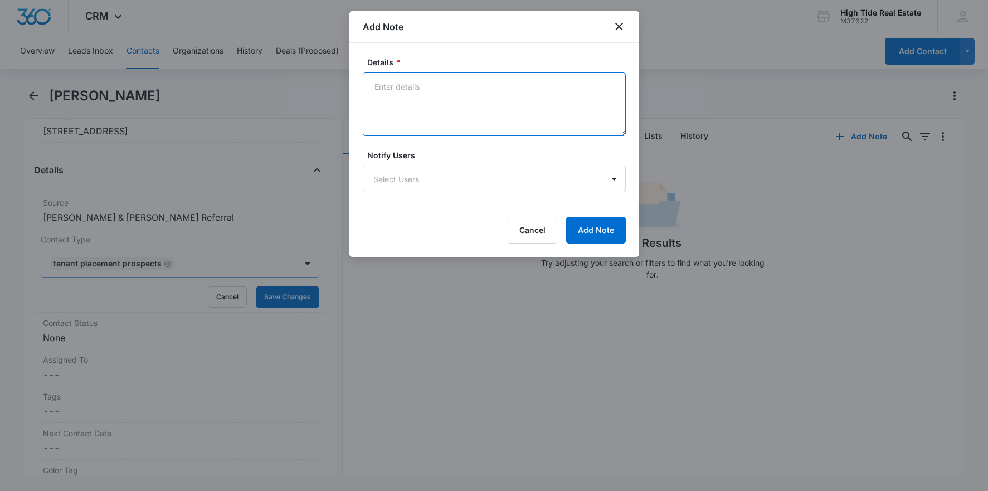
click at [448, 101] on textarea "Details *" at bounding box center [494, 104] width 263 height 64
click at [393, 96] on textarea "Lives at this address; convered first floor (with it's owner [PERSON_NAME])" at bounding box center [494, 104] width 263 height 64
click at [379, 100] on textarea "Lives at this address; convered first floor (with it's owner [PERSON_NAME])" at bounding box center [494, 104] width 263 height 64
drag, startPoint x: 397, startPoint y: 98, endPoint x: 404, endPoint y: 104, distance: 9.1
click at [397, 98] on textarea "Lives at this address; convered first floor (with it's owner enterence)" at bounding box center [494, 104] width 263 height 64
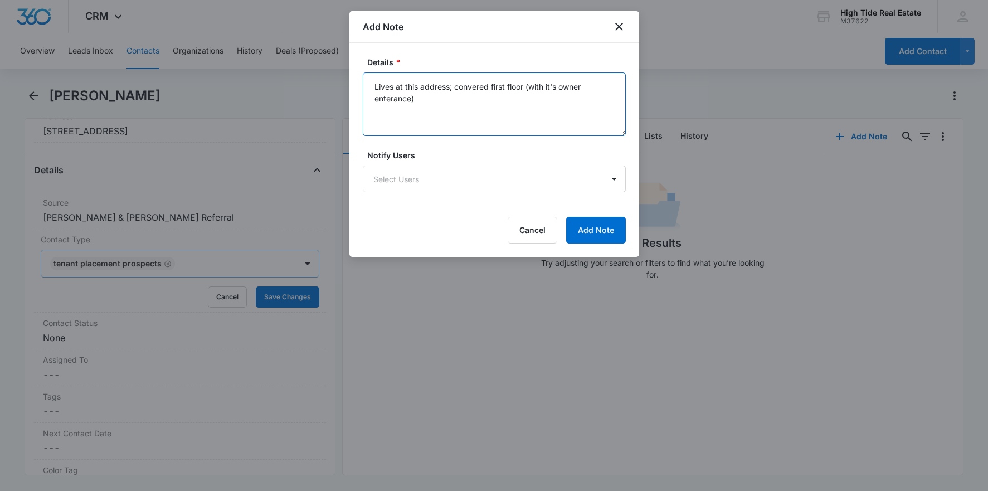
click at [472, 84] on textarea "Lives at this address; convered first floor (with it's owner enterance)" at bounding box center [494, 104] width 263 height 64
drag, startPoint x: 479, startPoint y: 85, endPoint x: 485, endPoint y: 89, distance: 7.3
click at [479, 85] on textarea "Lives at this address; convered first floor (with it's owner enterance)" at bounding box center [494, 104] width 263 height 64
click at [490, 98] on textarea "Lives at this address; converted first floor (with it's owner enterance)" at bounding box center [494, 104] width 263 height 64
drag, startPoint x: 526, startPoint y: 86, endPoint x: 537, endPoint y: 93, distance: 13.0
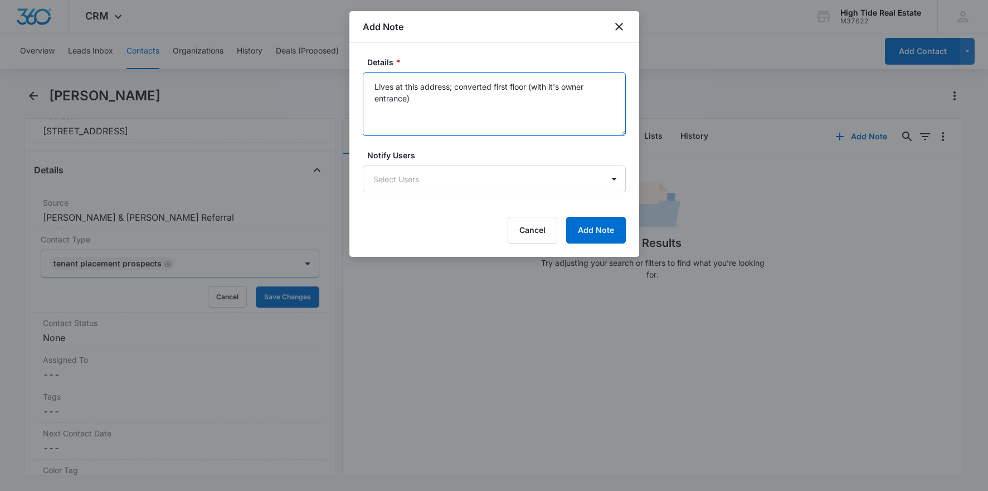
click at [526, 86] on textarea "Lives at this address; converted first floor (with it's owner entrance)" at bounding box center [494, 104] width 263 height 64
click at [459, 99] on textarea "Lives at this address; converted first floor (ADU - with it's owner entrance)" at bounding box center [494, 104] width 263 height 64
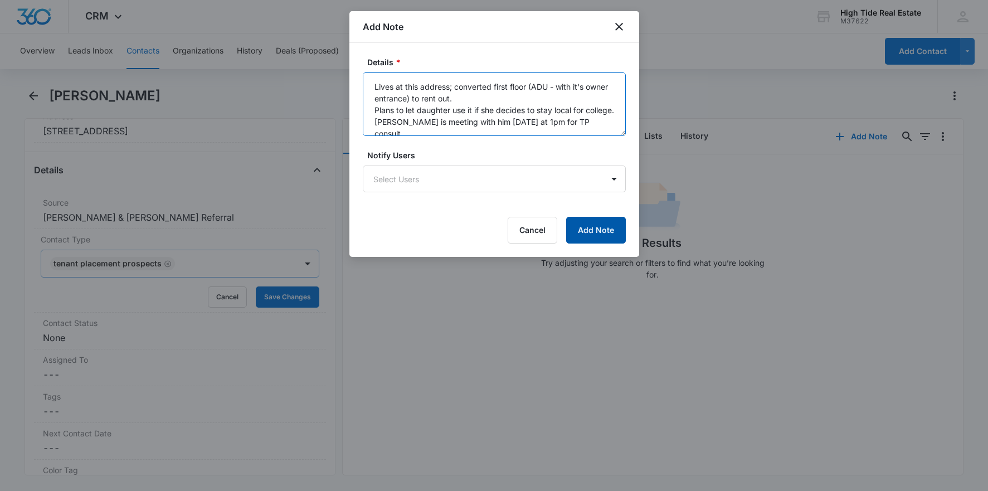
type textarea "Lives at this address; converted first floor (ADU - with it's owner entrance) t…"
click at [593, 231] on button "Add Note" at bounding box center [596, 230] width 60 height 27
